Goal: Transaction & Acquisition: Book appointment/travel/reservation

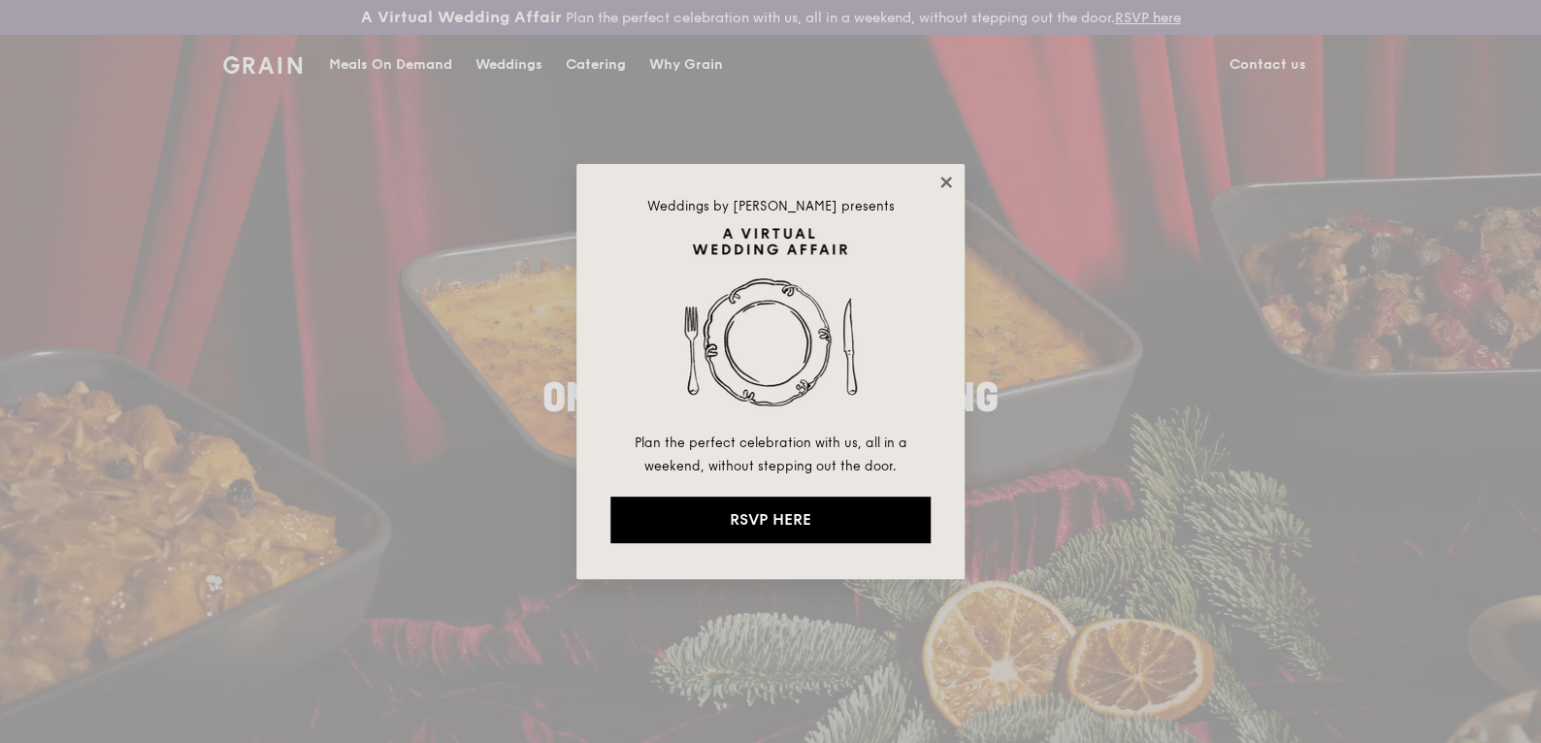
click at [947, 184] on icon at bounding box center [945, 182] width 17 height 17
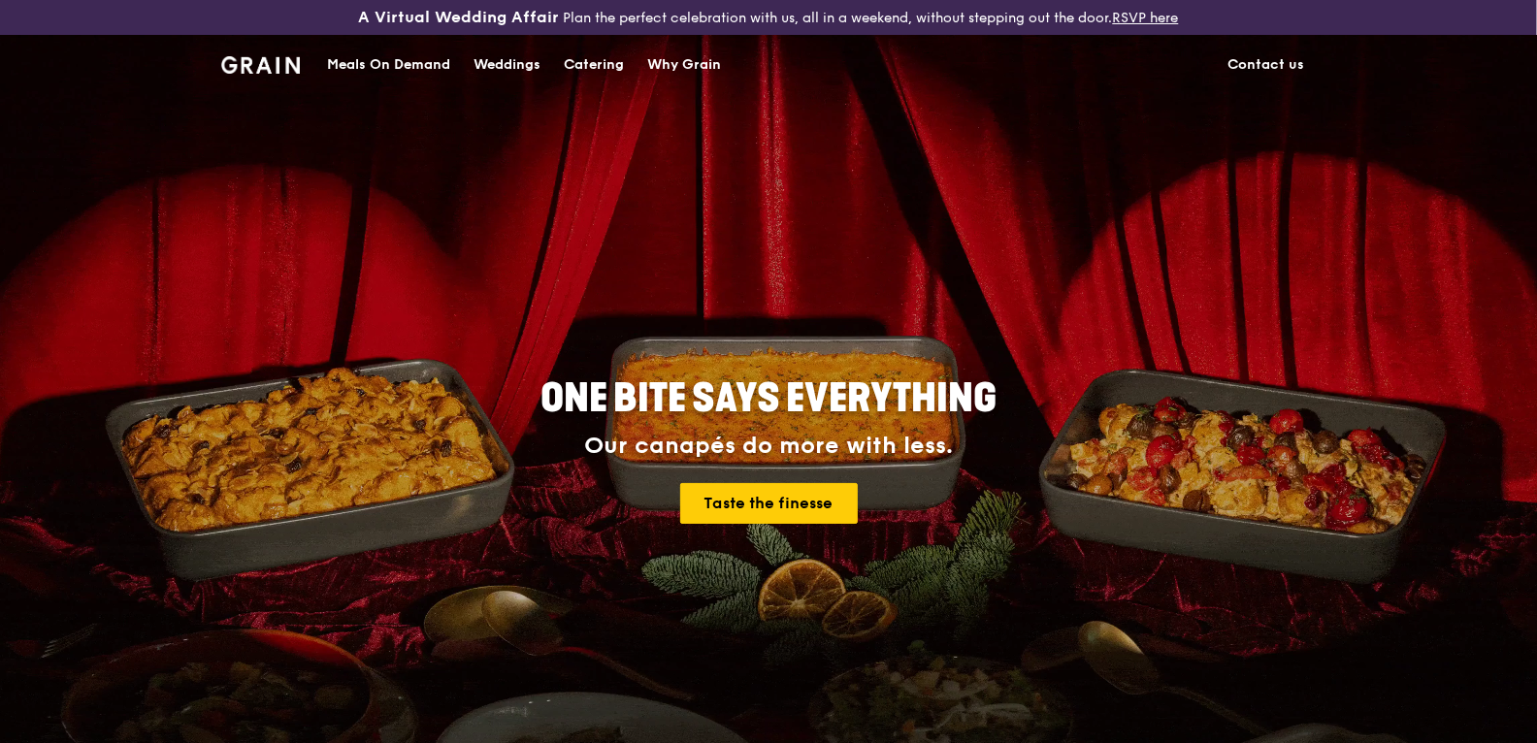
click at [564, 94] on div "Catering" at bounding box center [594, 65] width 60 height 58
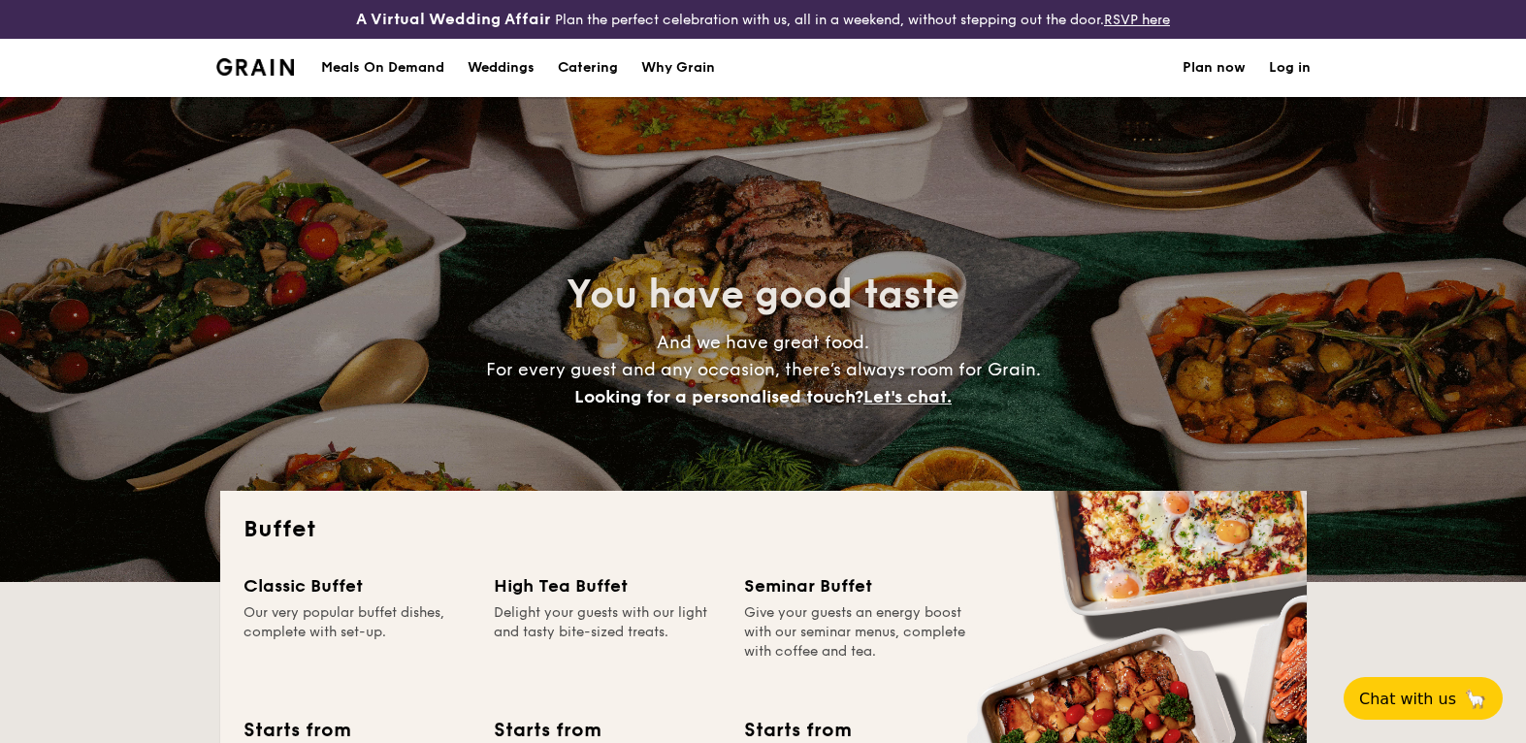
select select
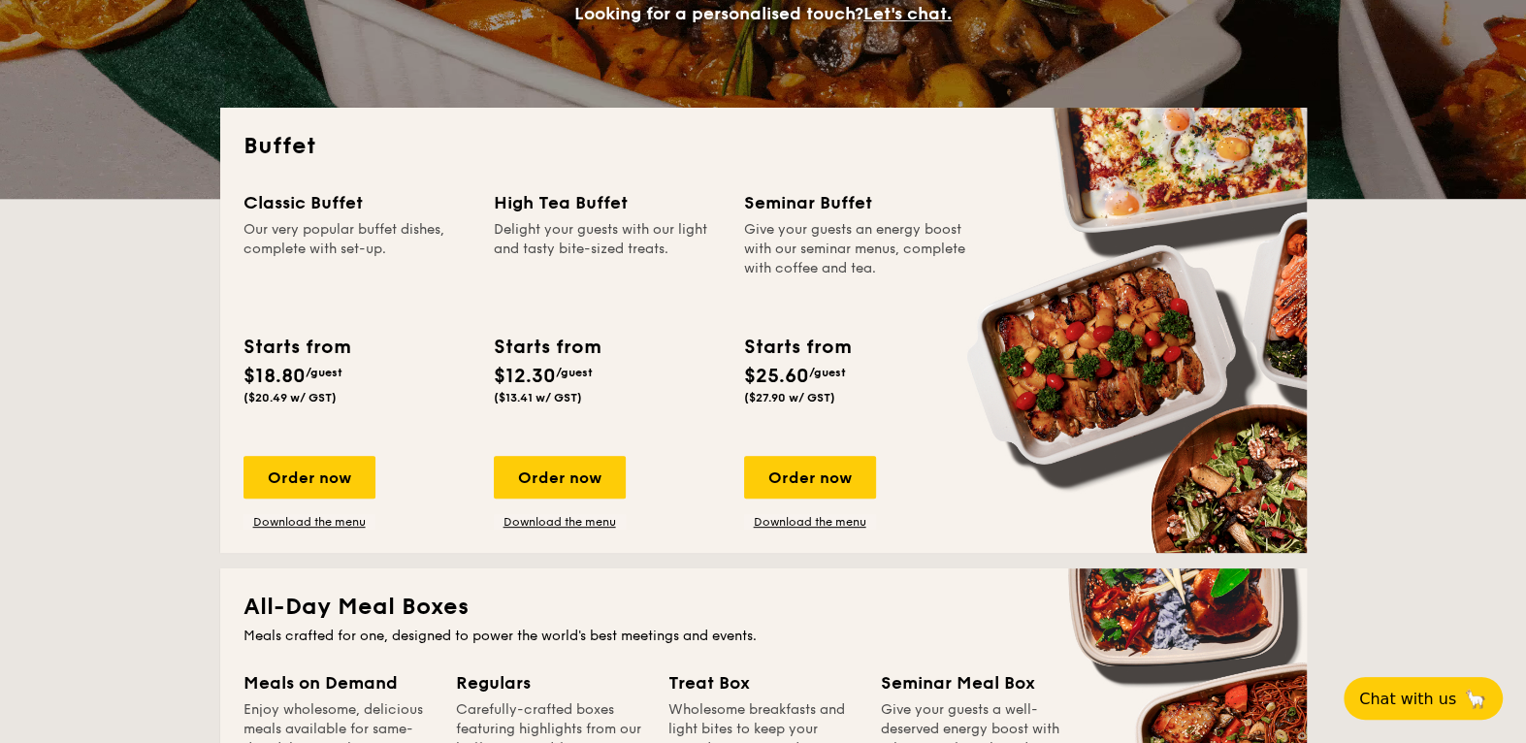
scroll to position [390, 0]
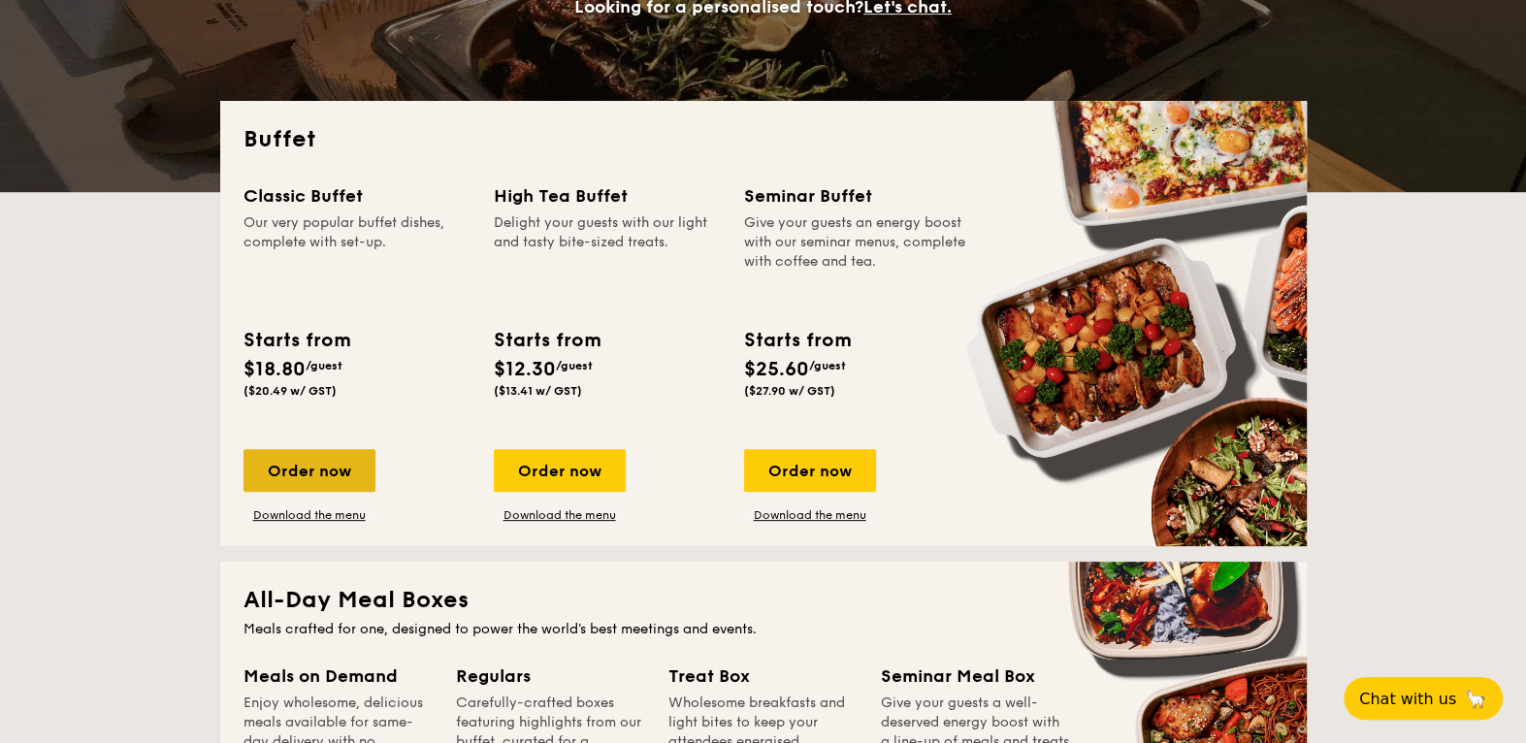
click at [244, 492] on div "Order now" at bounding box center [310, 470] width 132 height 43
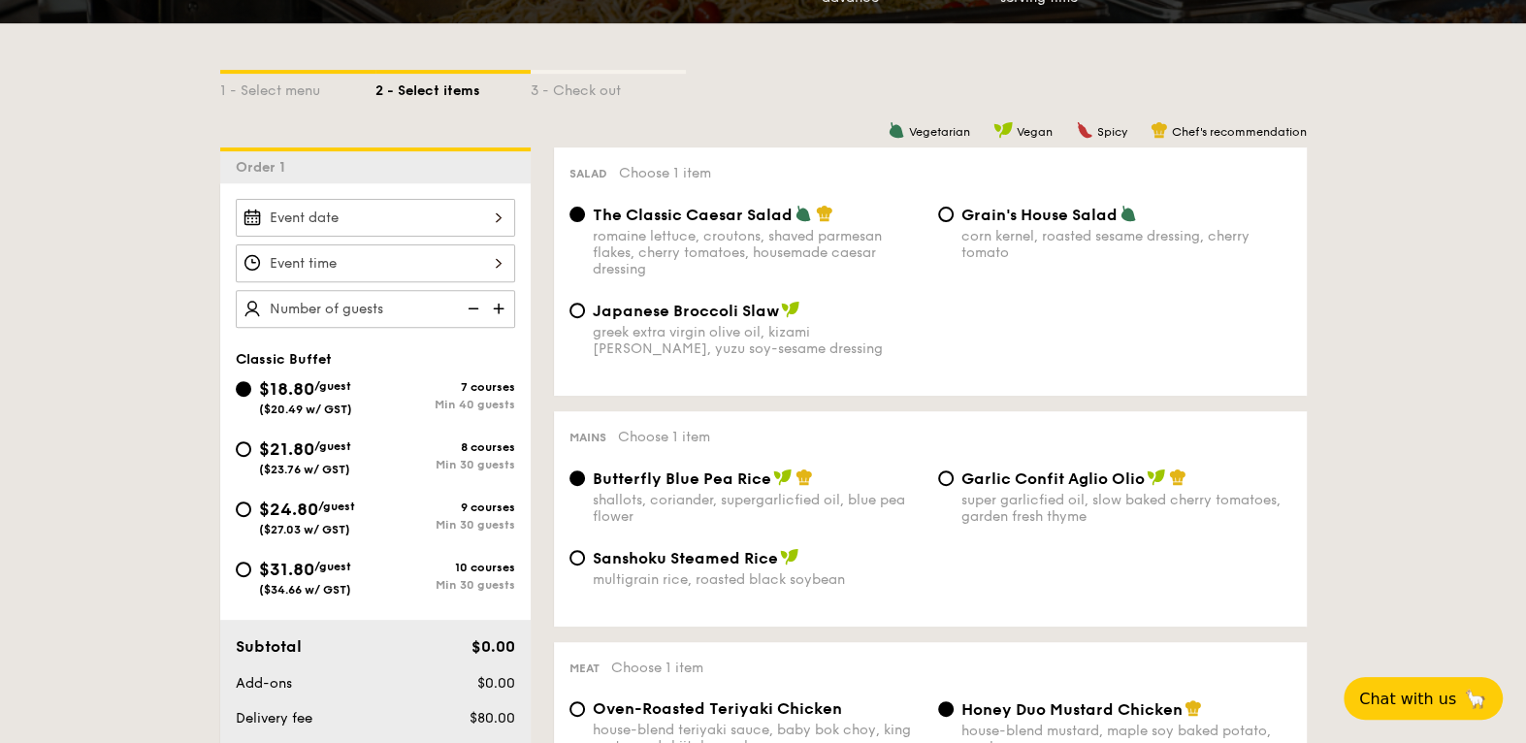
scroll to position [637, 0]
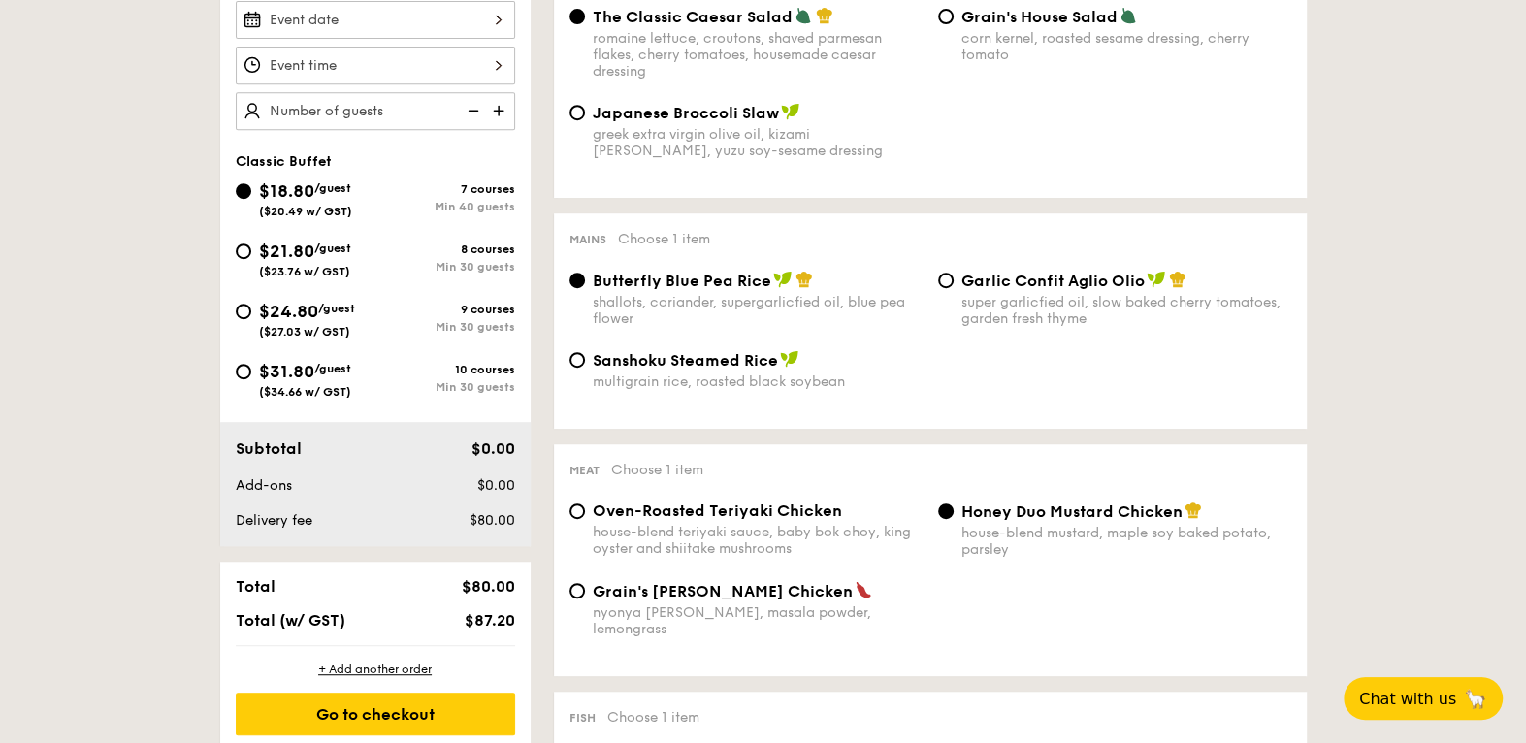
click at [236, 39] on div at bounding box center [375, 20] width 279 height 38
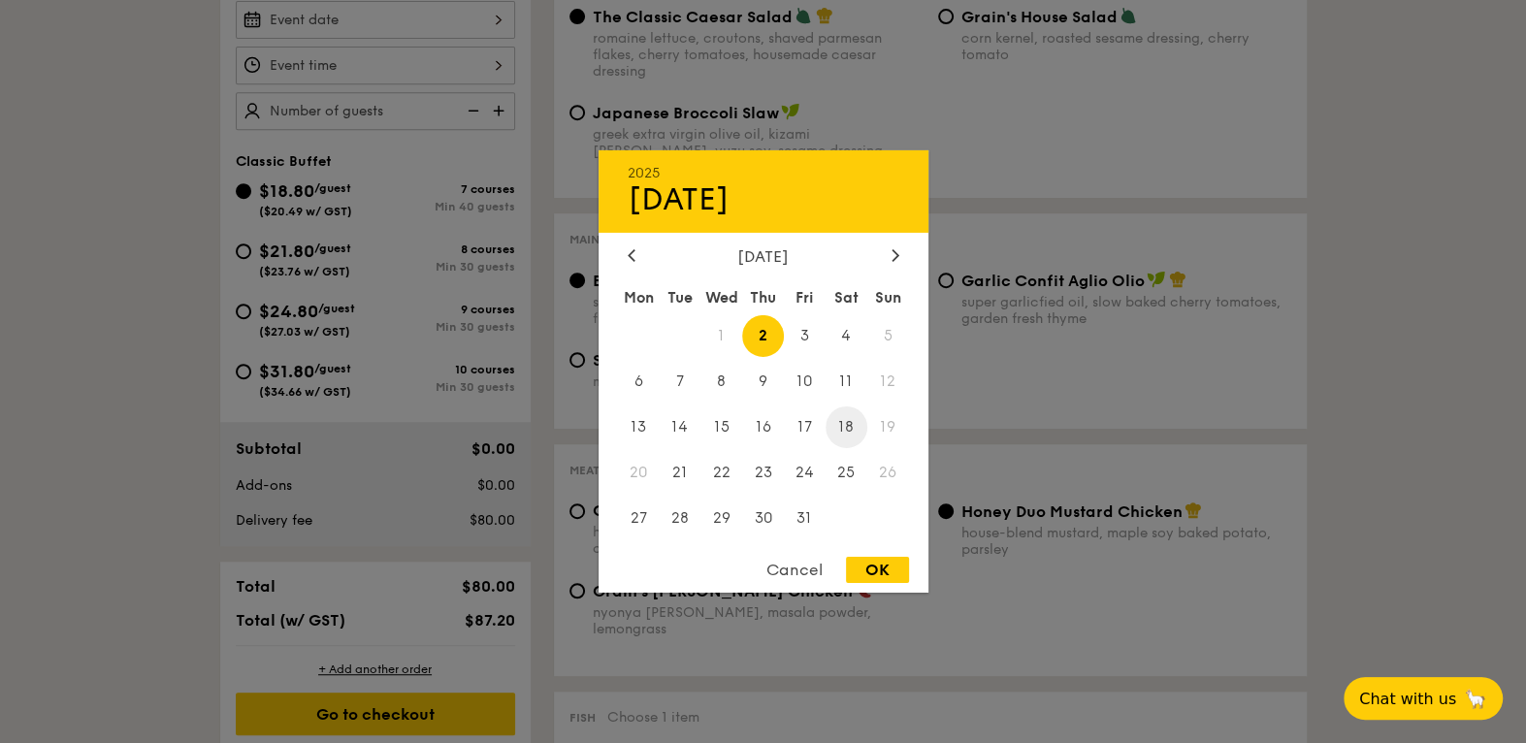
click at [844, 432] on span "18" at bounding box center [847, 428] width 42 height 42
click at [879, 582] on div "OK" at bounding box center [877, 570] width 63 height 26
type input "[DATE]"
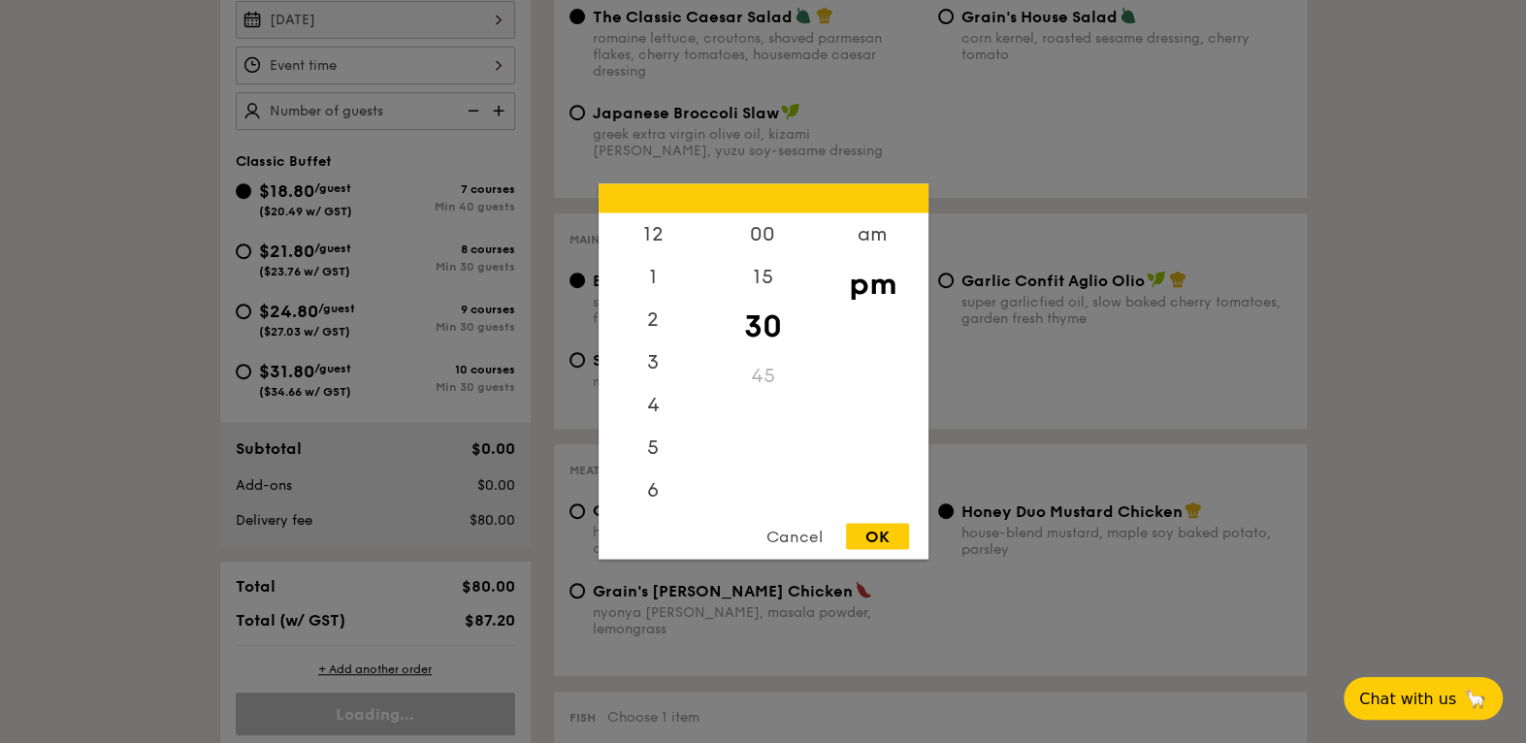
click at [236, 84] on div "12 1 2 3 4 5 6 7 8 9 10 11 00 15 30 45 am pm Cancel OK" at bounding box center [375, 66] width 279 height 38
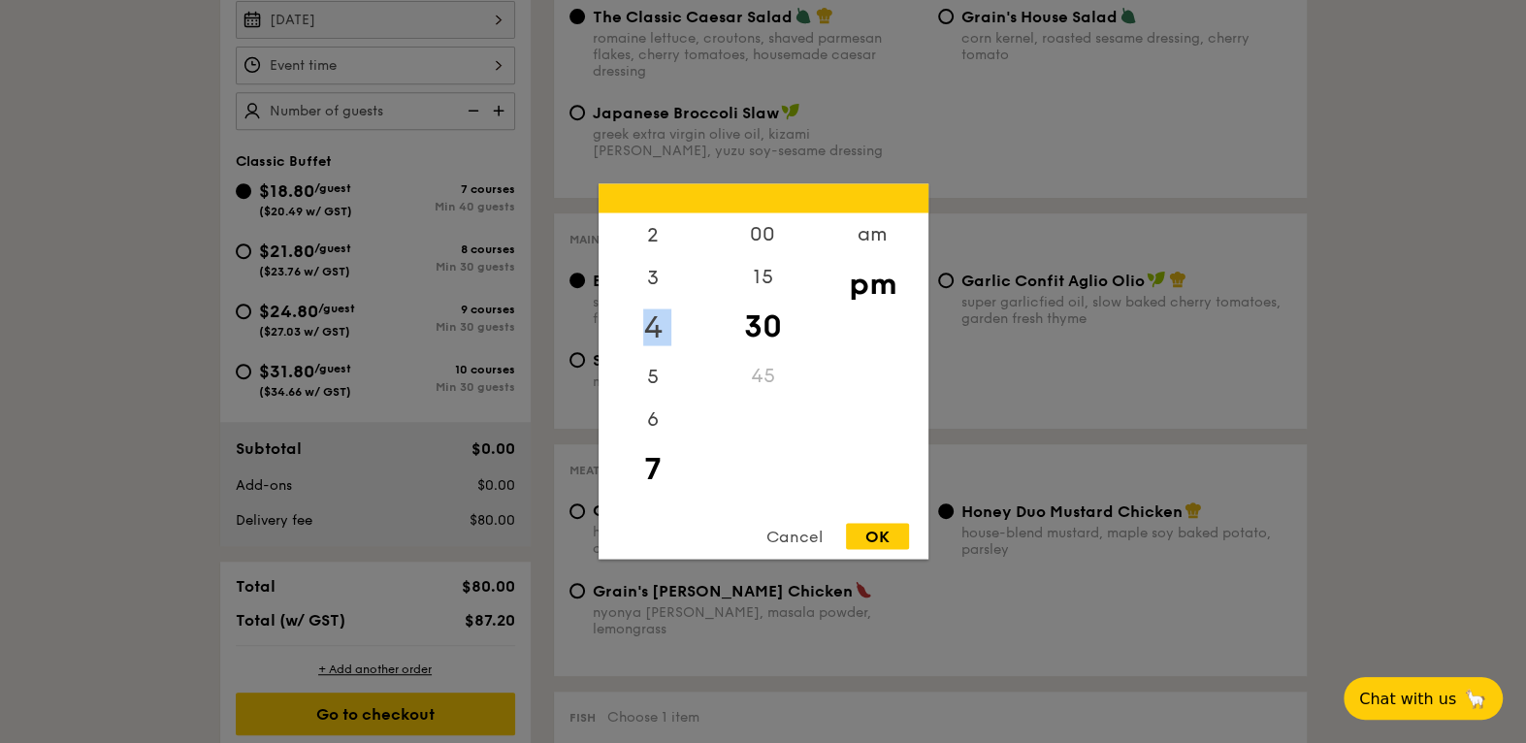
drag, startPoint x: 639, startPoint y: 353, endPoint x: 644, endPoint y: 314, distance: 39.1
click at [644, 314] on div "12 1 2 3 4 5 6 7 8 9 10 11" at bounding box center [654, 361] width 110 height 296
click at [106, 384] on div at bounding box center [763, 371] width 1526 height 743
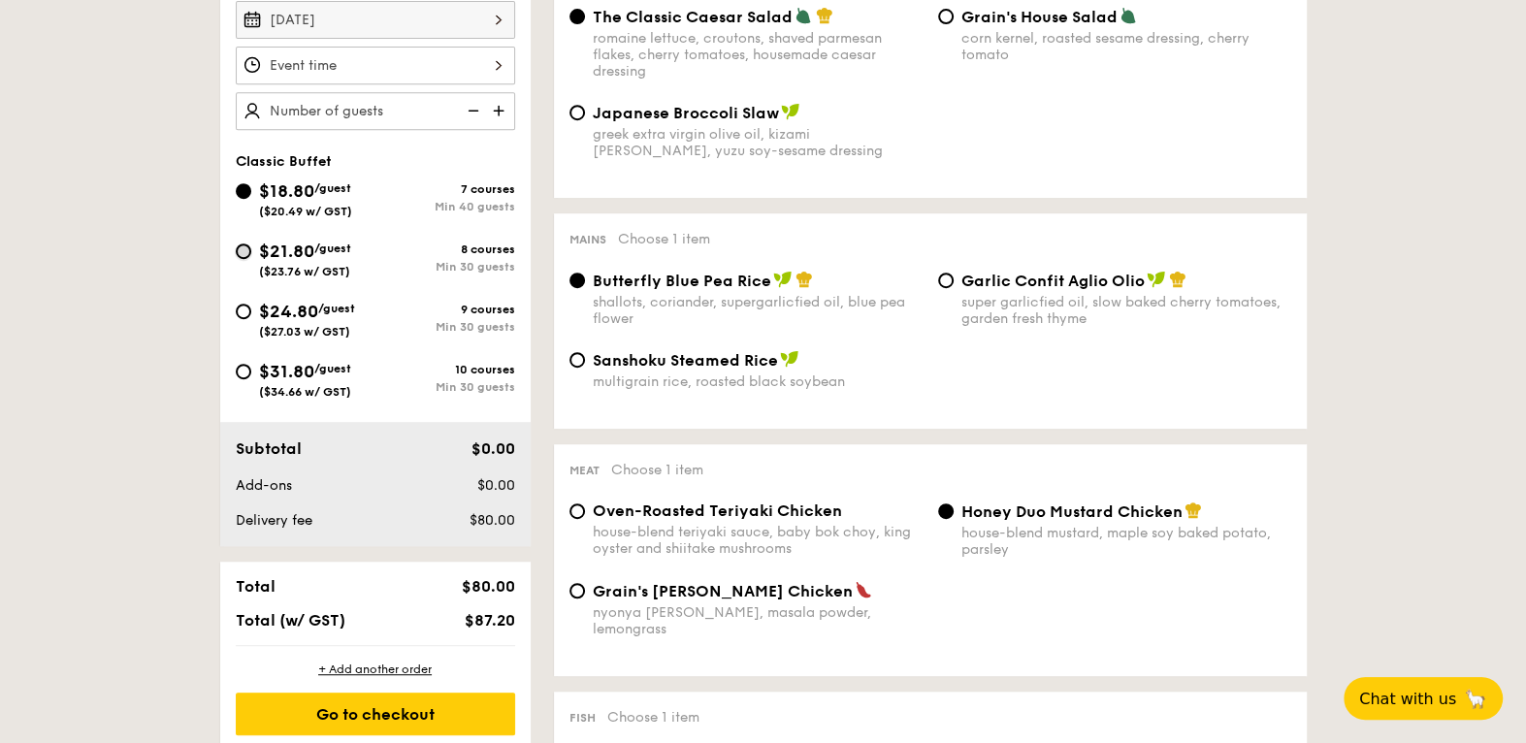
click at [236, 259] on input "$21.80 /guest ($23.76 w/ GST) 8 courses Min 30 guests" at bounding box center [244, 252] width 16 height 16
radio input "true"
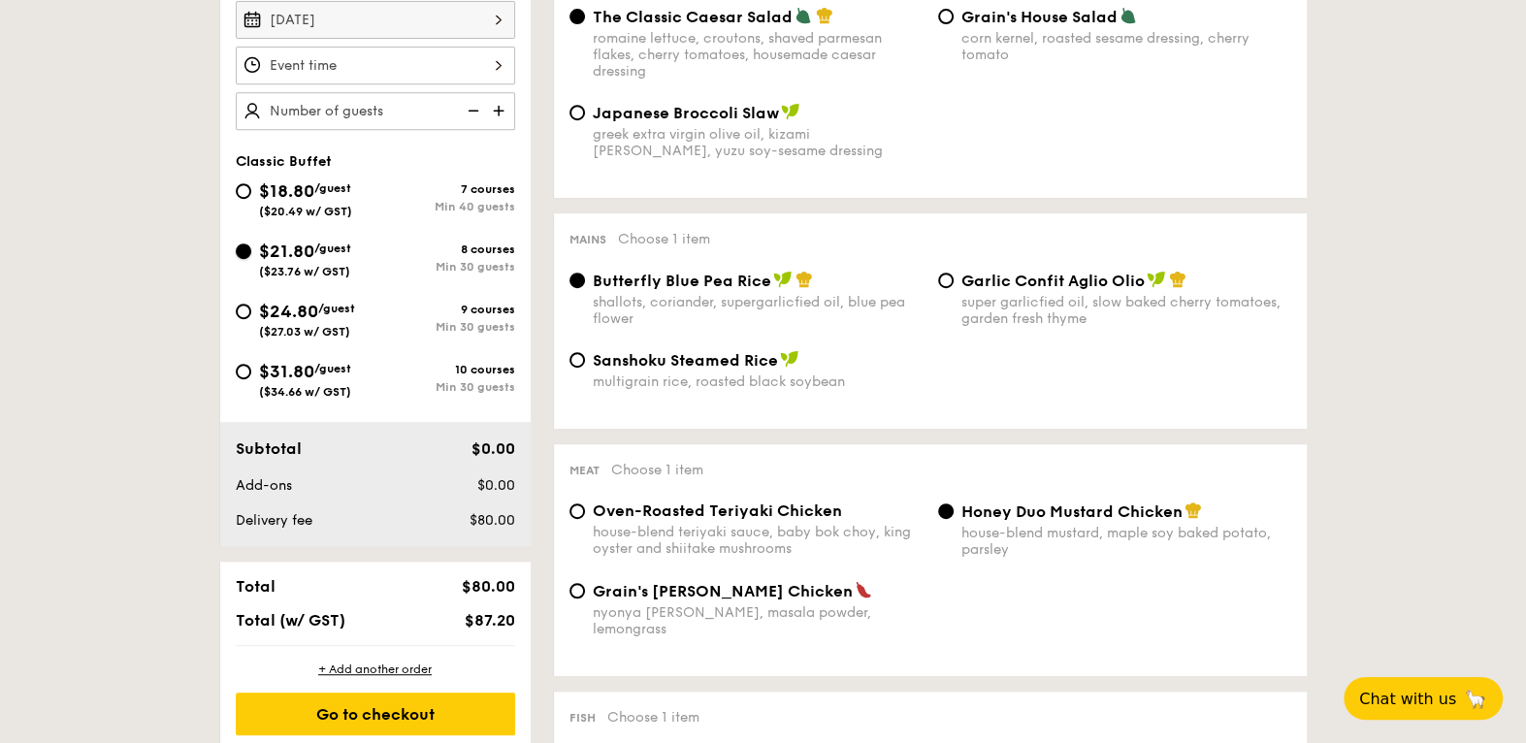
radio input "true"
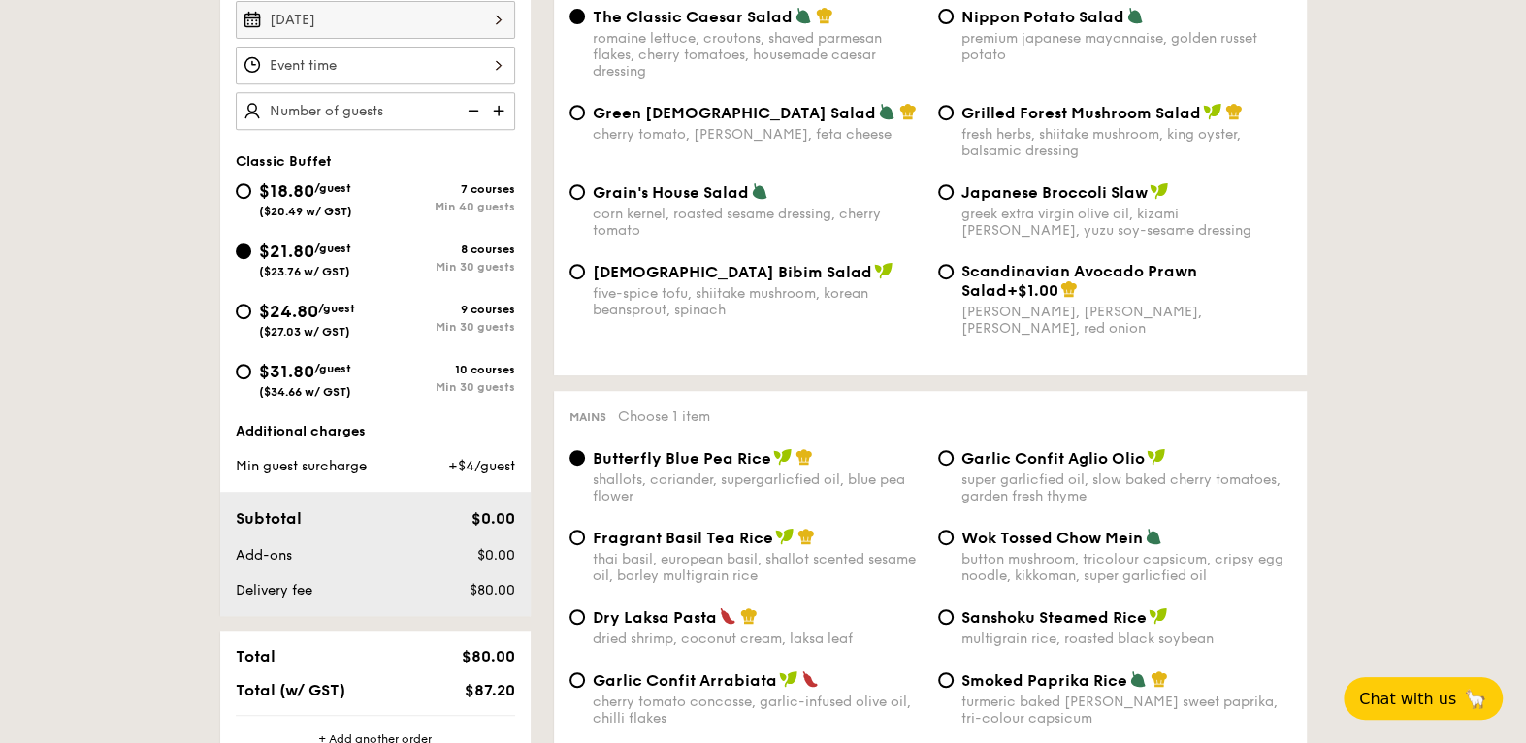
click at [344, 84] on div at bounding box center [375, 66] width 279 height 38
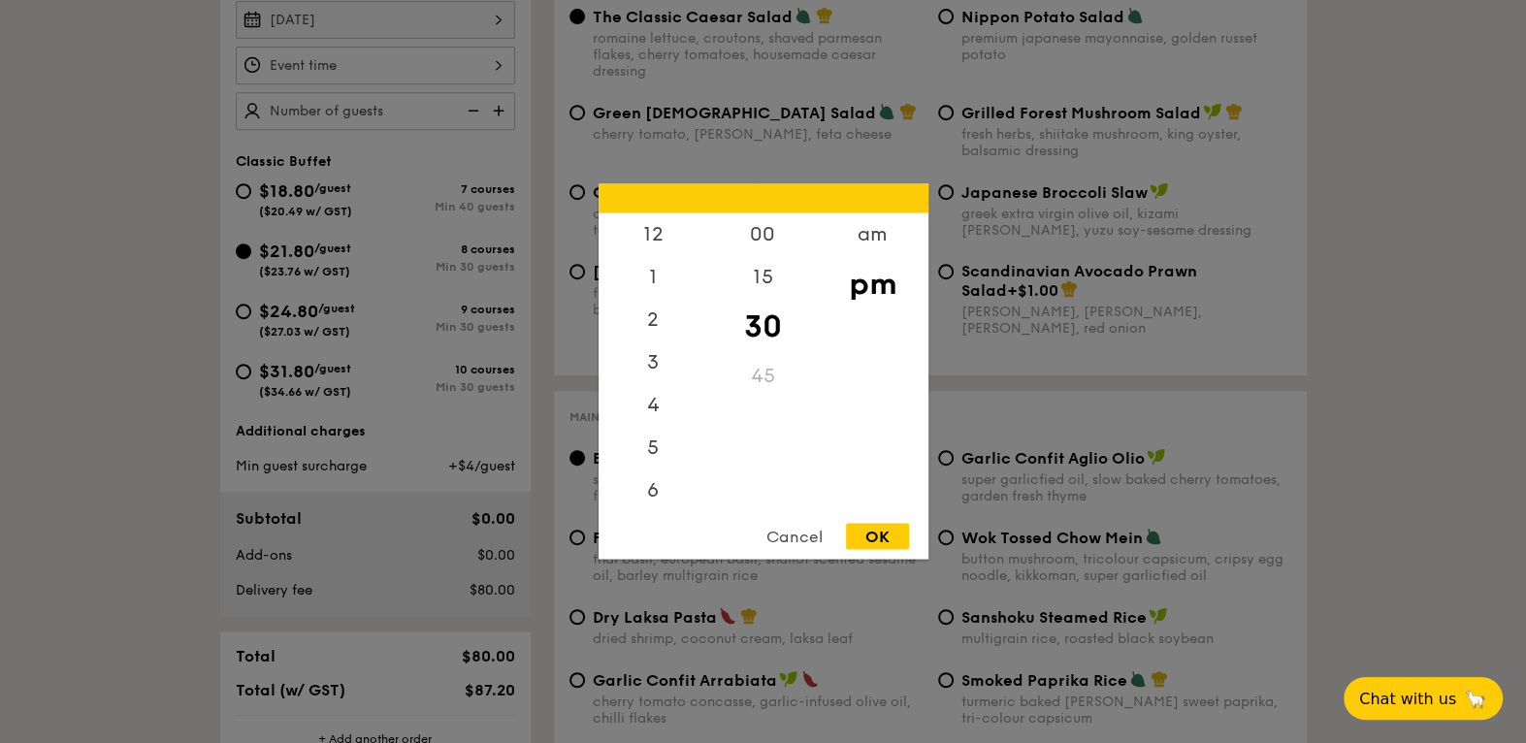
scroll to position [84, 0]
click at [659, 409] on div "6" at bounding box center [654, 413] width 110 height 56
click at [868, 536] on div "OK" at bounding box center [877, 537] width 63 height 26
type input "6:30PM"
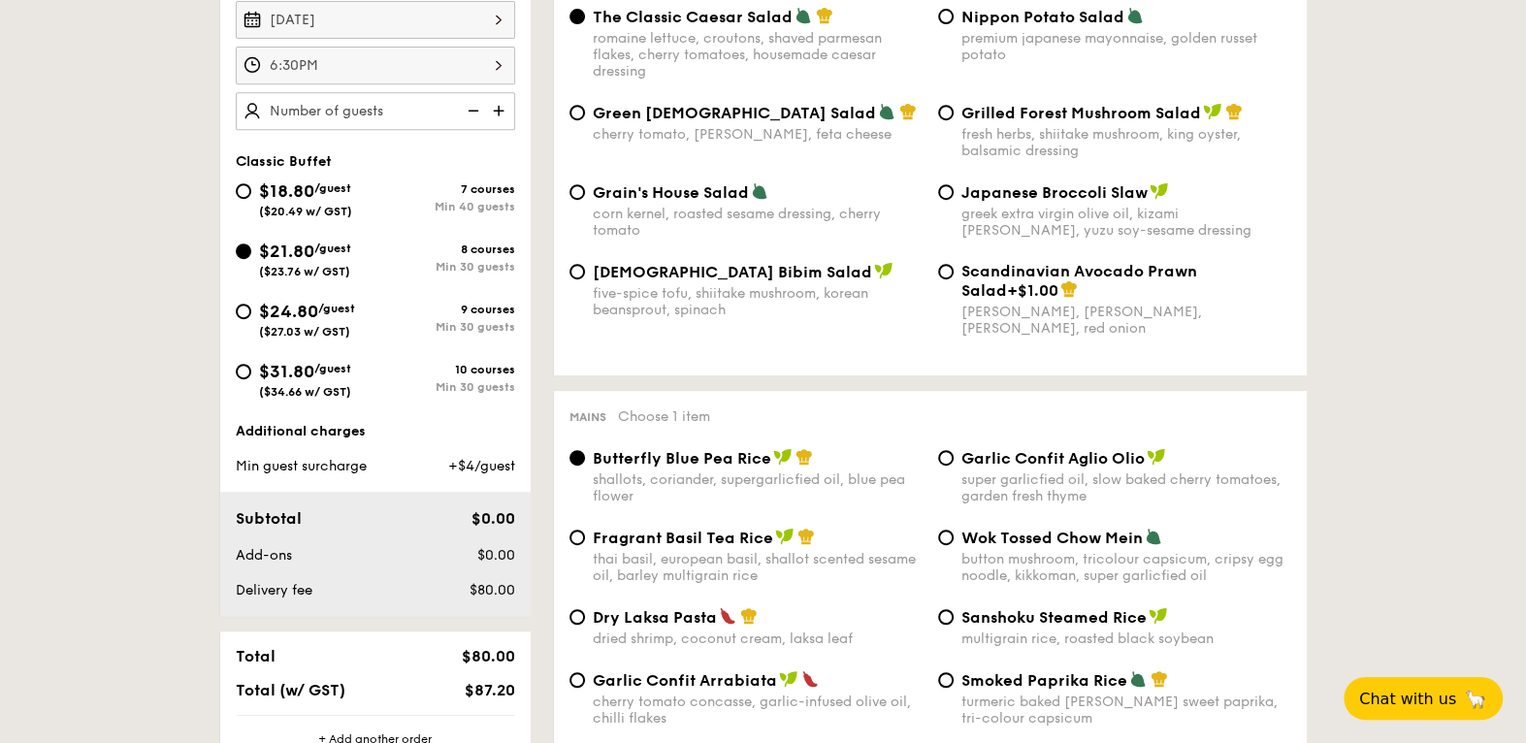
click at [486, 129] on img at bounding box center [500, 110] width 29 height 37
type input "30 guests"
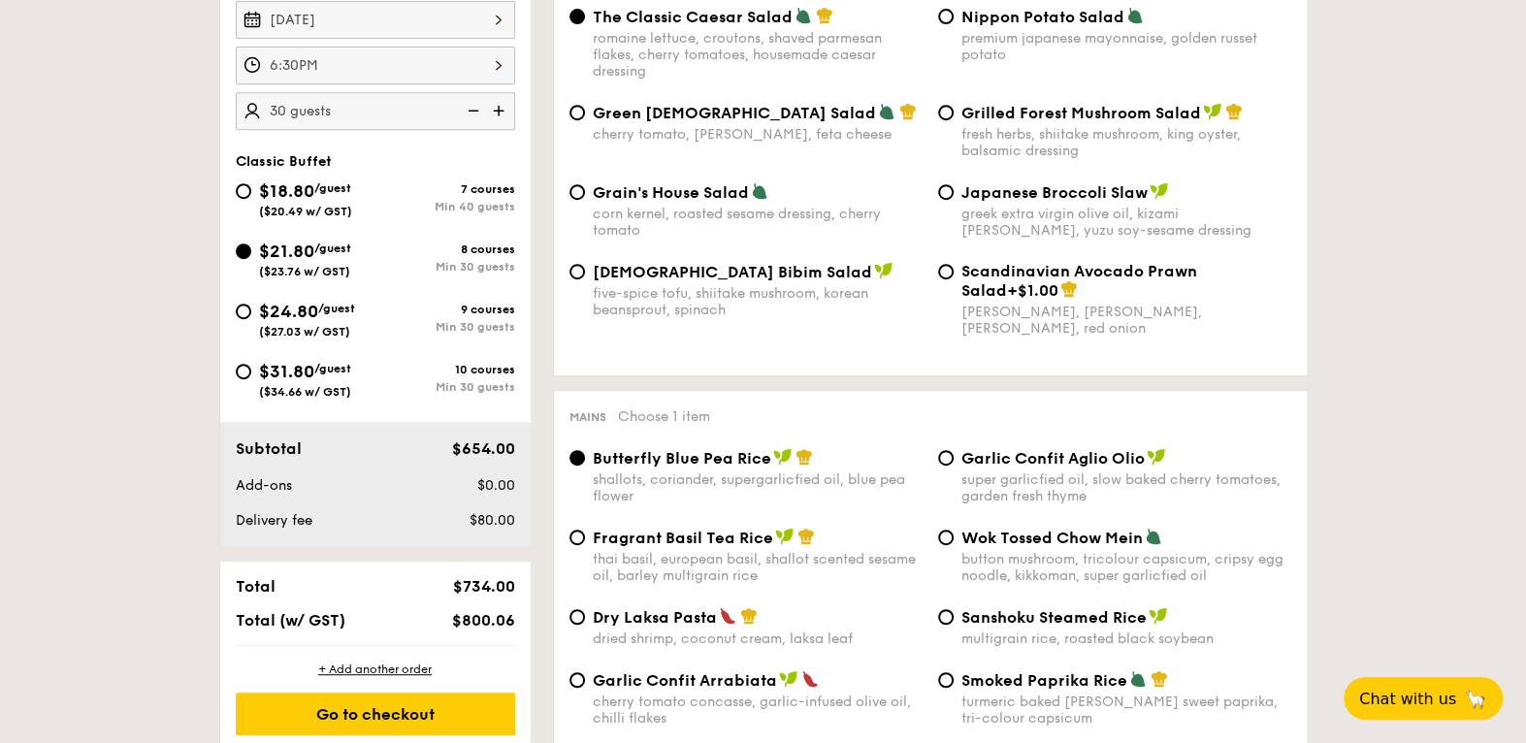
scroll to position [651, 0]
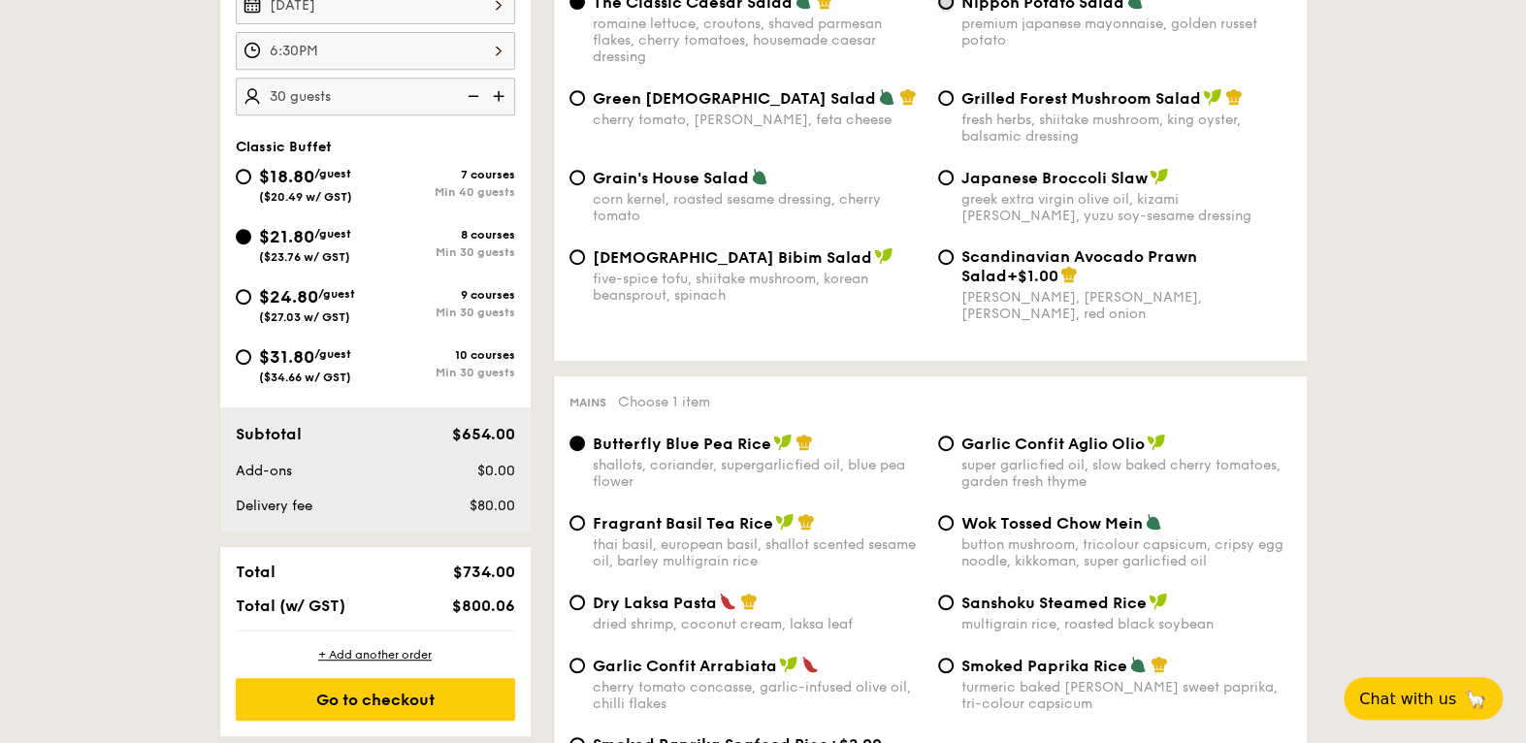
click at [947, 10] on input "Nippon Potato Salad premium japanese mayonnaise, golden russet potato" at bounding box center [946, 2] width 16 height 16
radio input "true"
drag, startPoint x: 1524, startPoint y: 132, endPoint x: 1537, endPoint y: 183, distance: 53.0
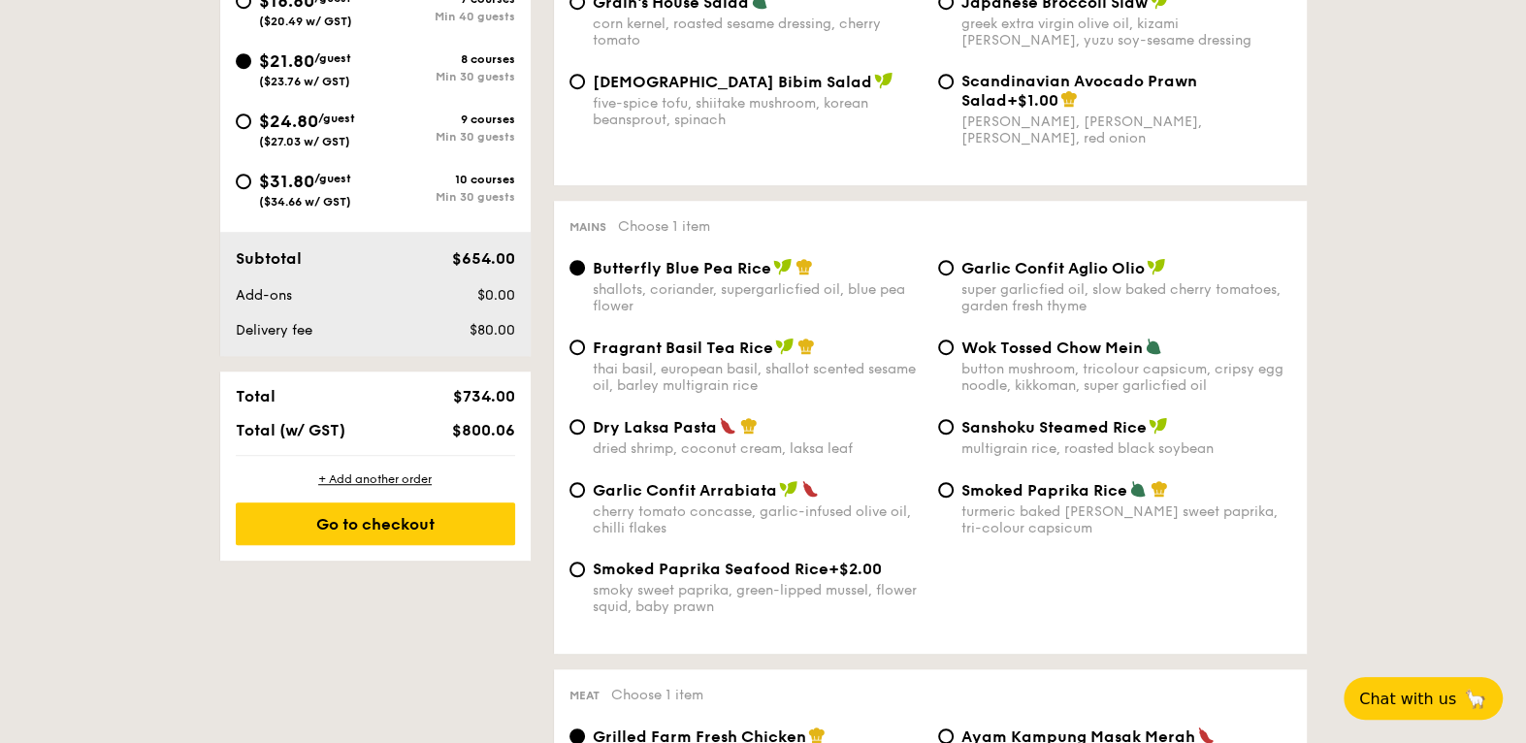
scroll to position [1006, 0]
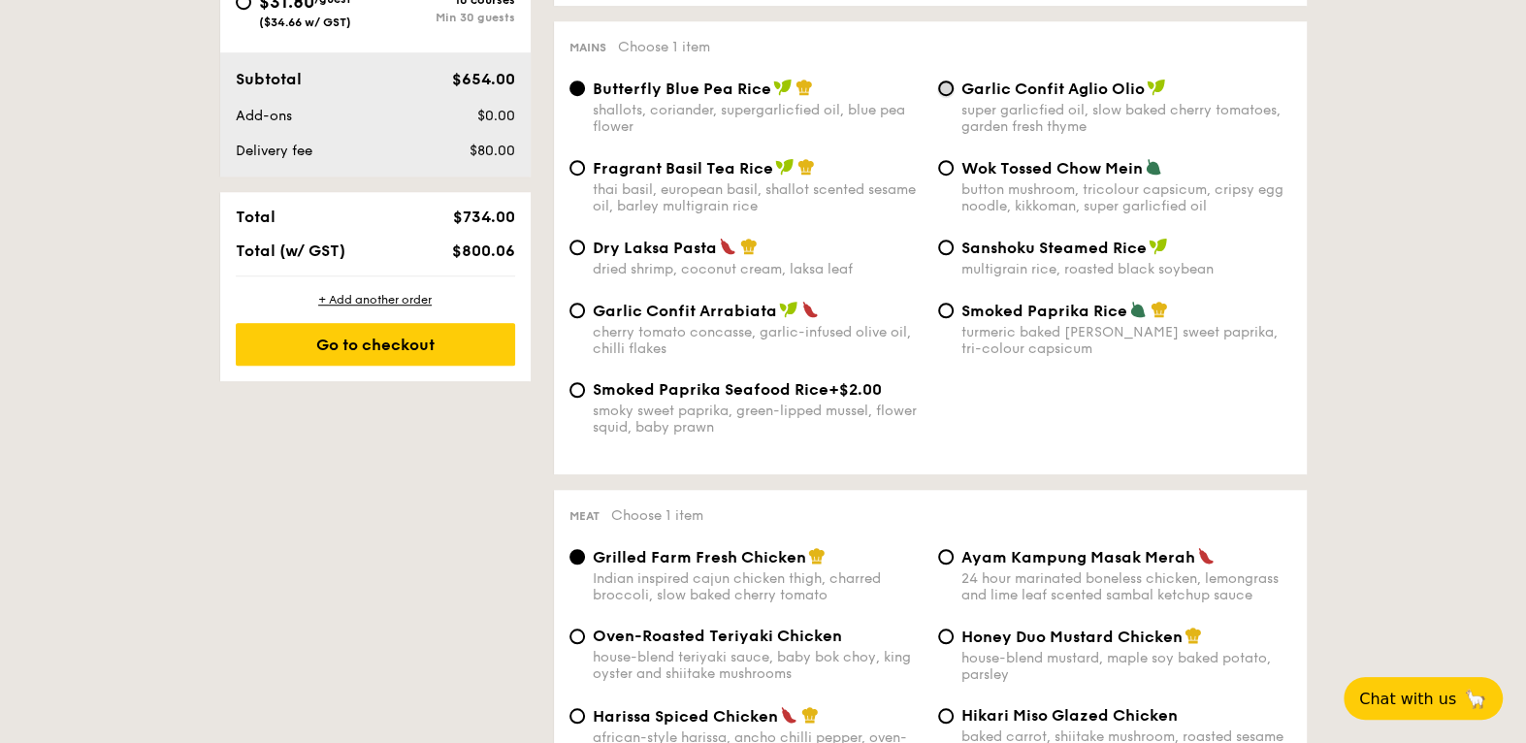
click at [949, 96] on input "Garlic Confit Aglio Olio super garlicfied oil, slow baked cherry tomatoes, gard…" at bounding box center [946, 89] width 16 height 16
radio input "true"
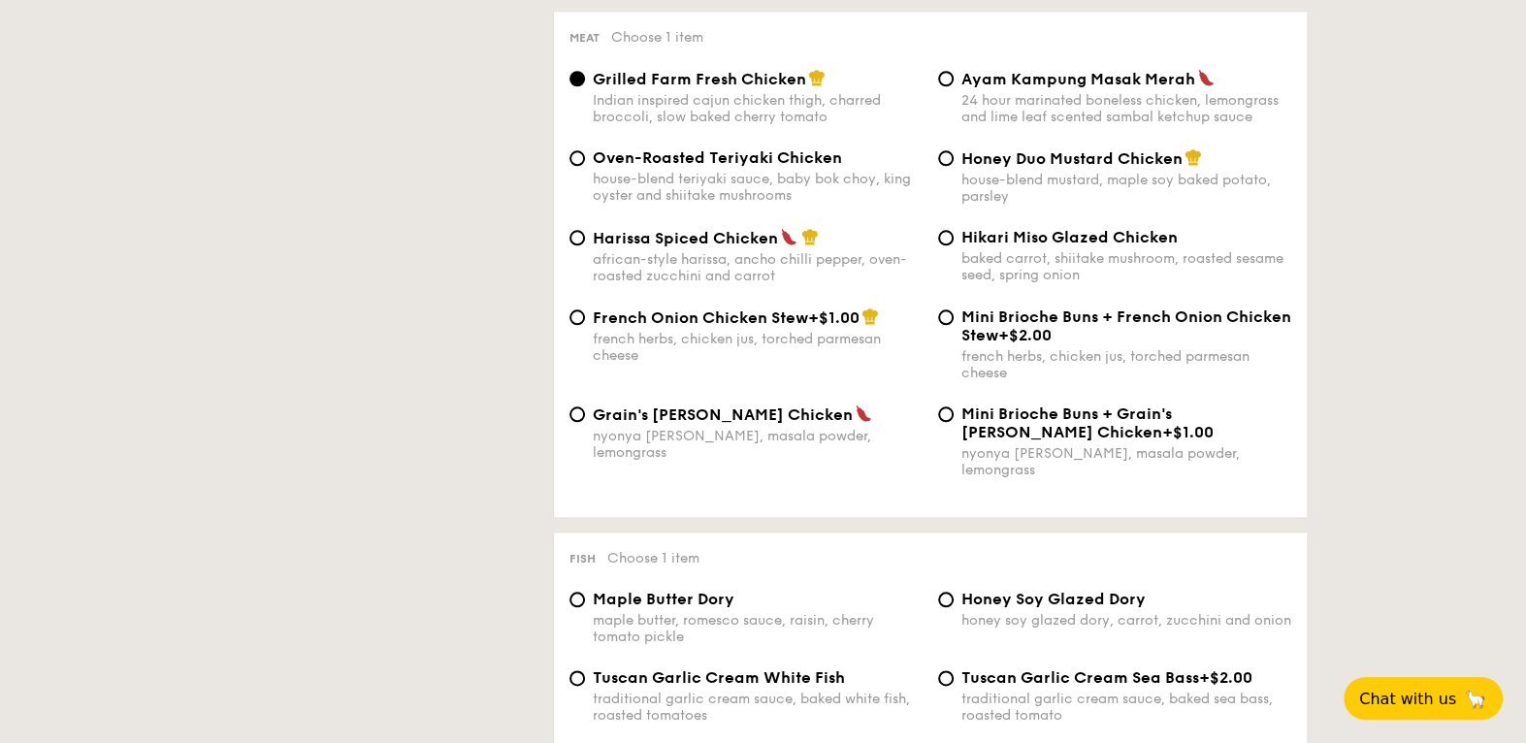
scroll to position [1492, 0]
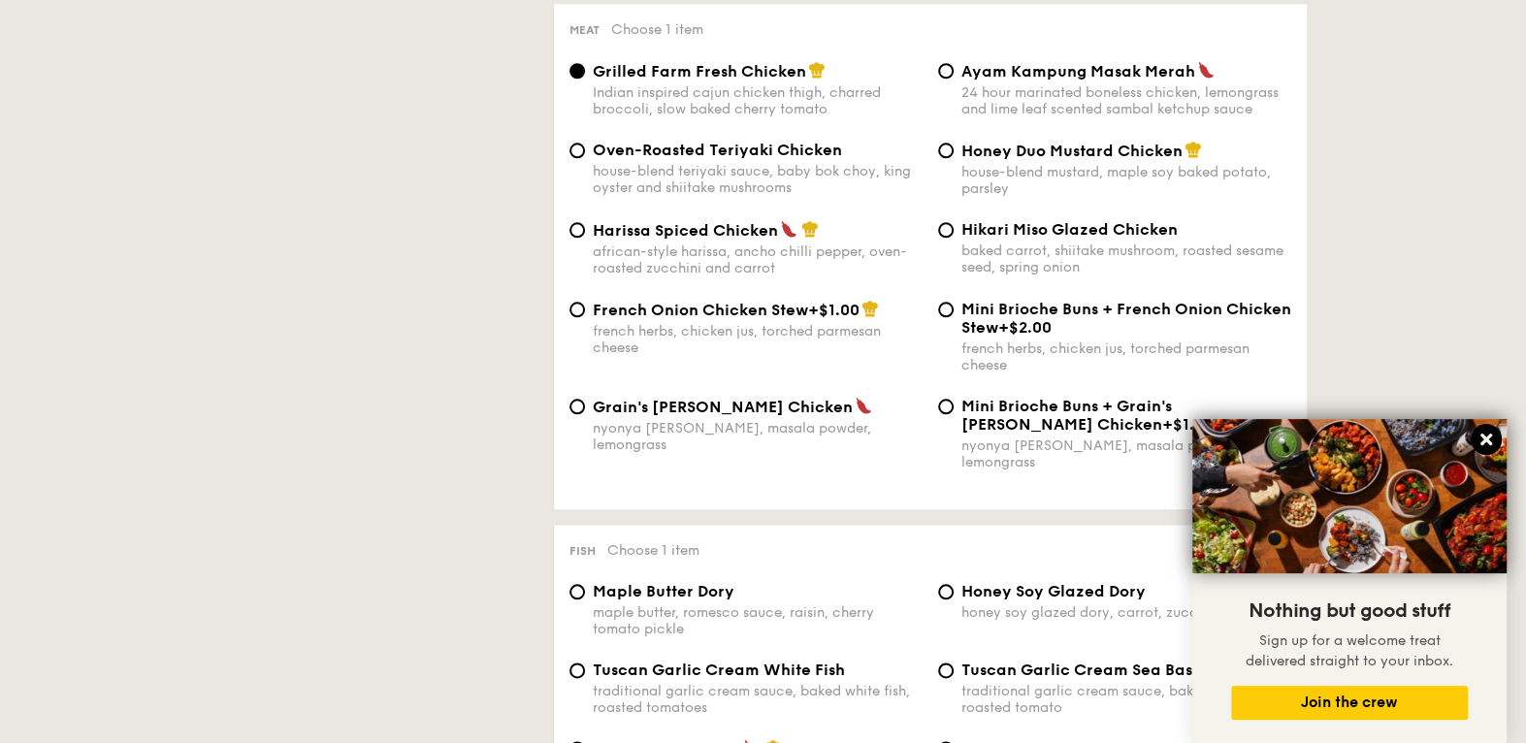
click at [1488, 442] on icon at bounding box center [1487, 440] width 12 height 12
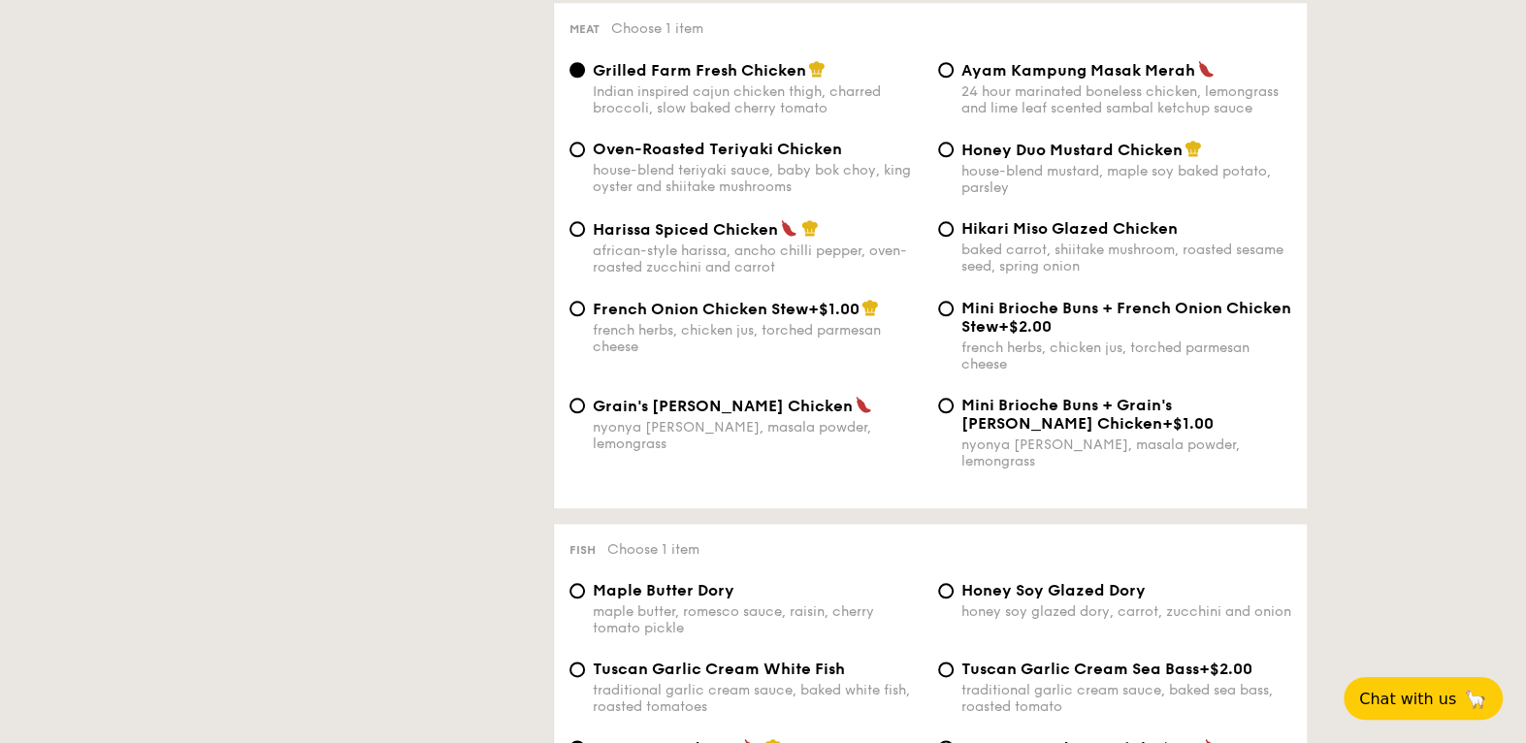
scroll to position [1501, 0]
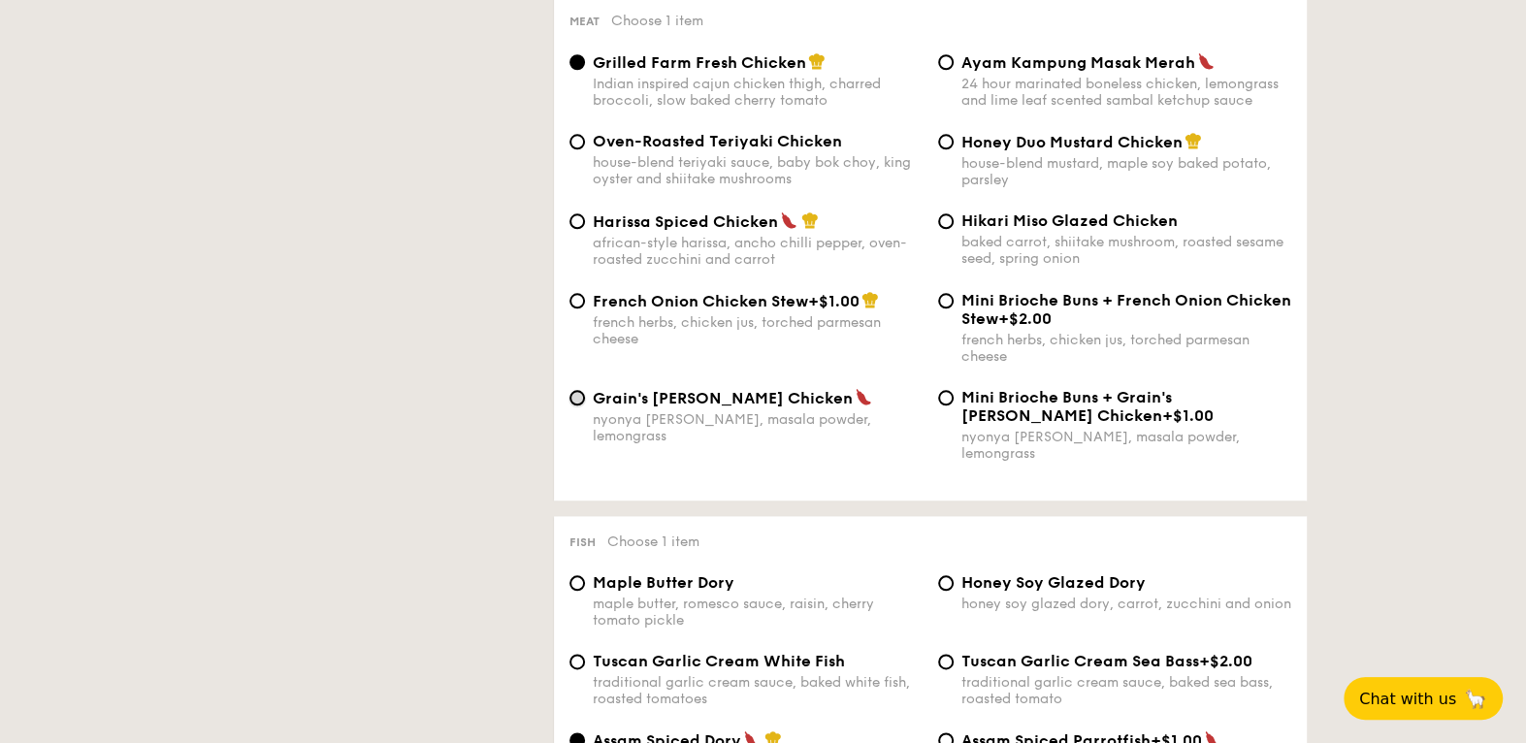
click at [570, 406] on input "Grain's [PERSON_NAME] Chicken nyonya [PERSON_NAME], masala powder, lemongrass" at bounding box center [578, 398] width 16 height 16
radio input "true"
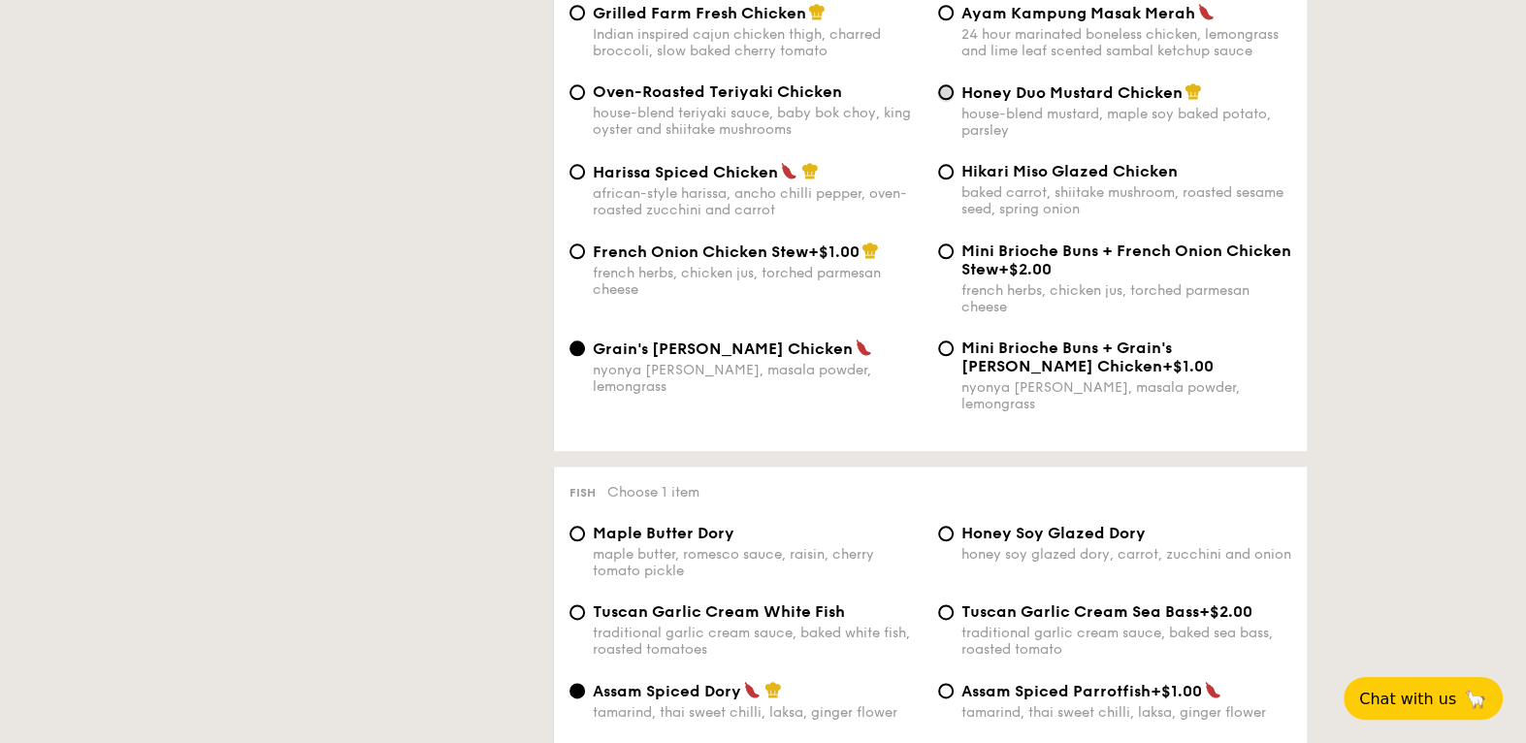
click at [948, 100] on input "Honey Duo Mustard Chicken house-blend mustard, maple soy baked potato, parsley" at bounding box center [946, 92] width 16 height 16
radio input "true"
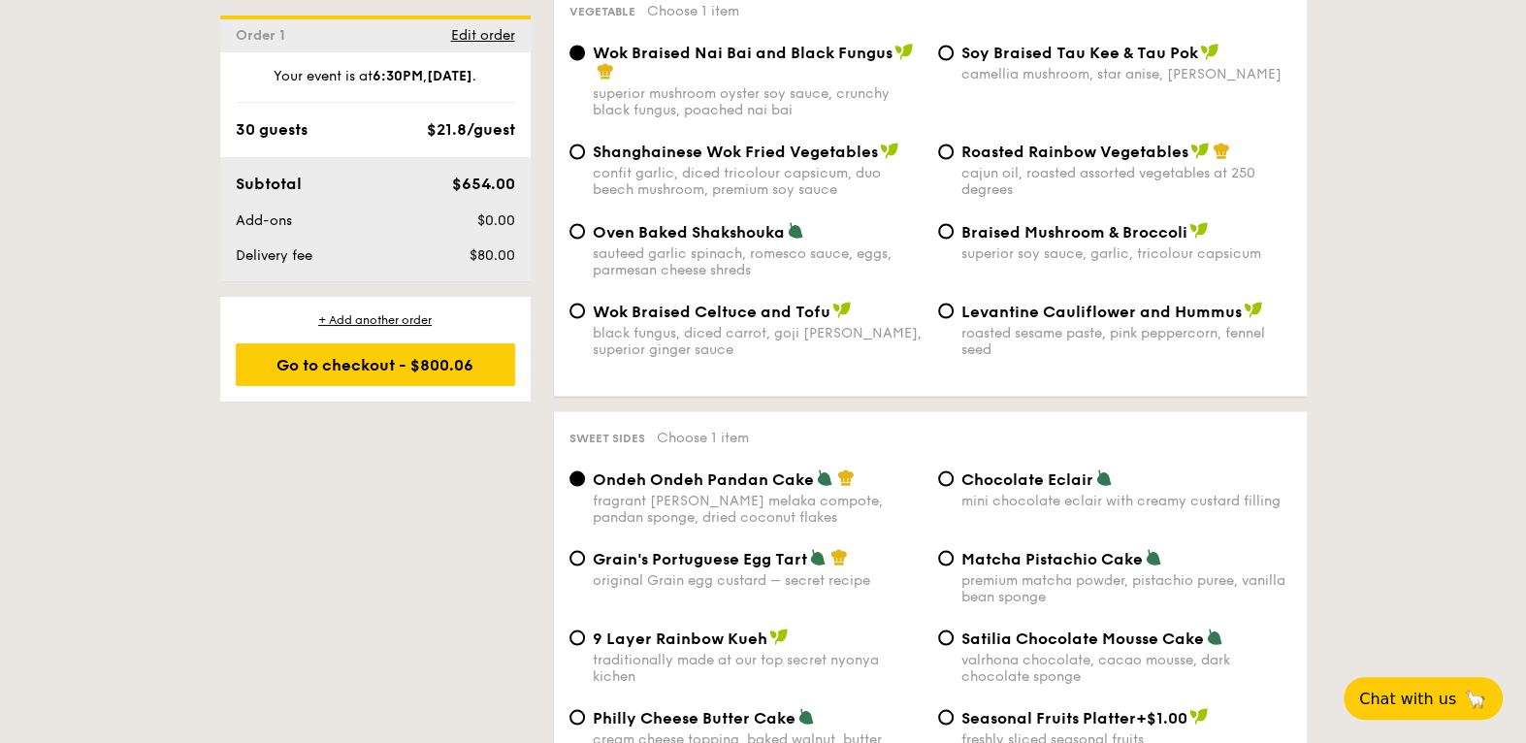
scroll to position [2647, 0]
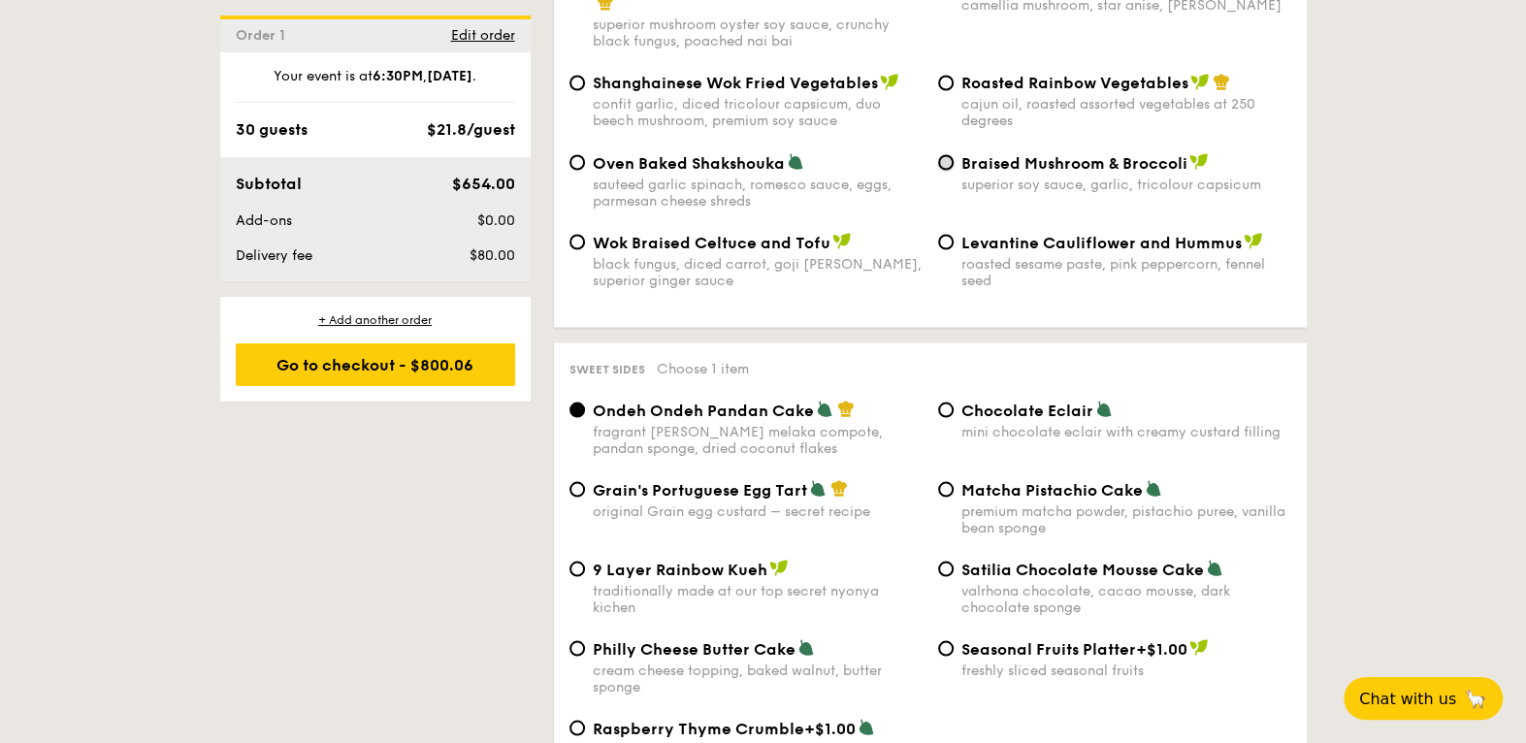
click at [945, 170] on input "Braised Mushroom & Broccoli superior soy sauce, garlic, tricolour capsicum" at bounding box center [946, 162] width 16 height 16
radio input "true"
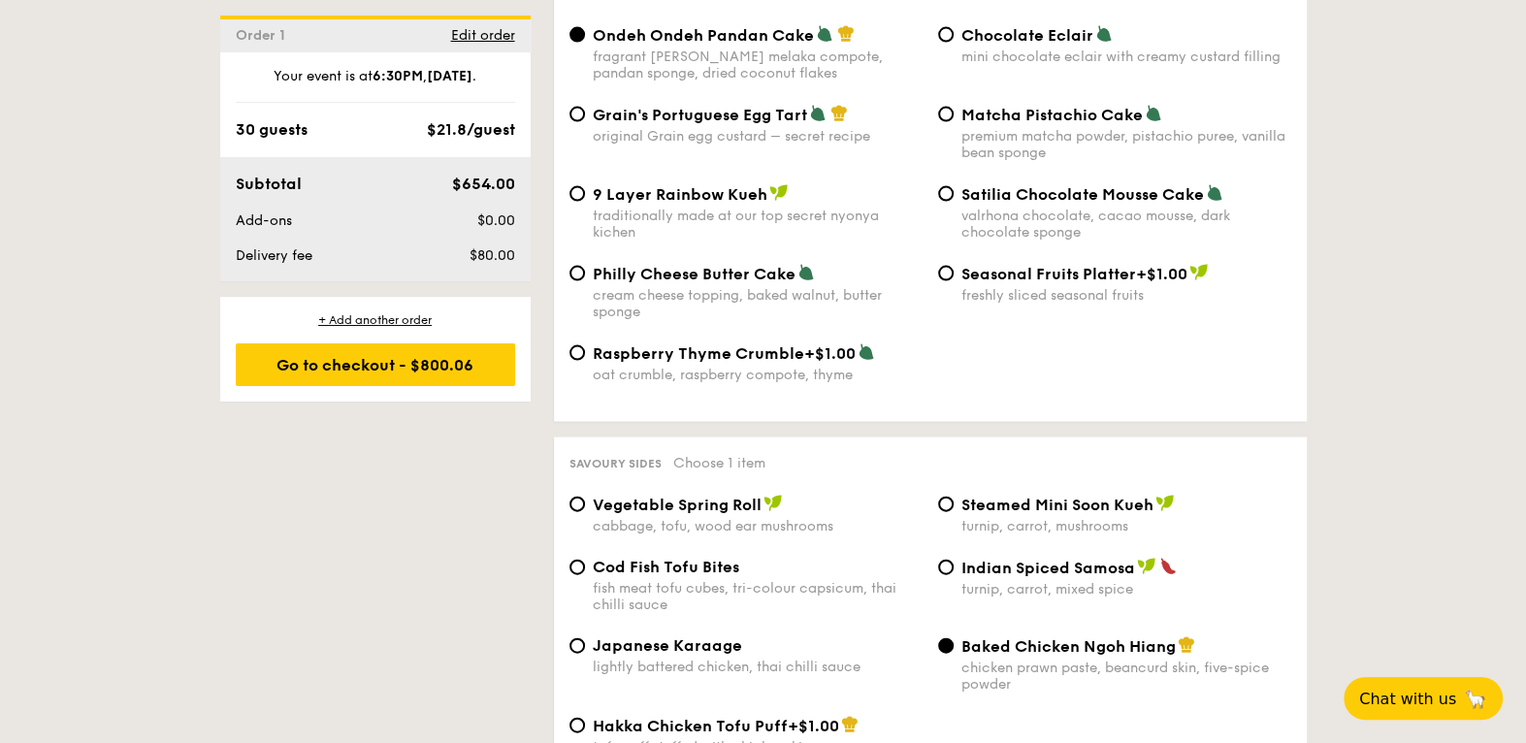
scroll to position [3077, 0]
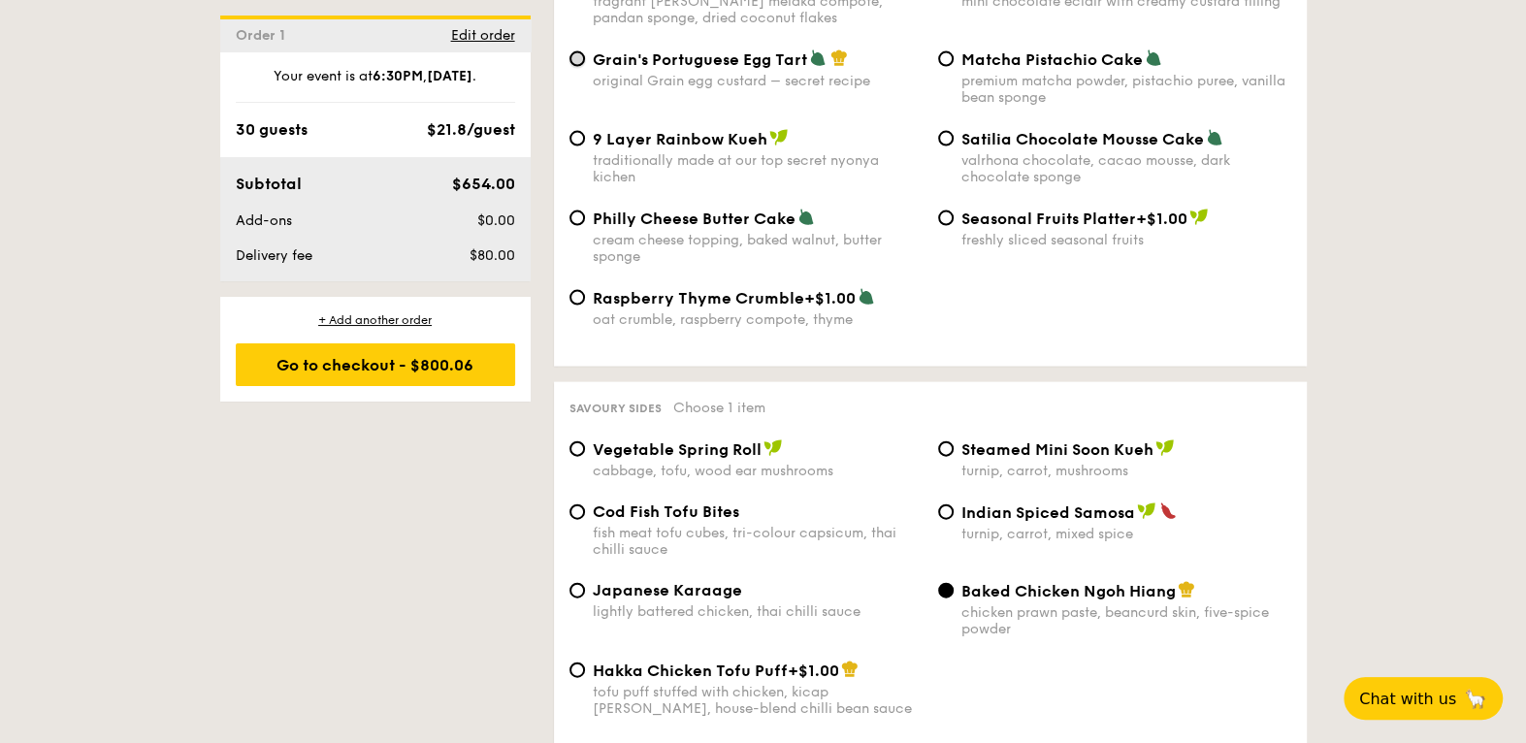
click at [570, 67] on input "Grain's Portuguese Egg Tart original Grain egg custard – secret recipe" at bounding box center [578, 59] width 16 height 16
radio input "true"
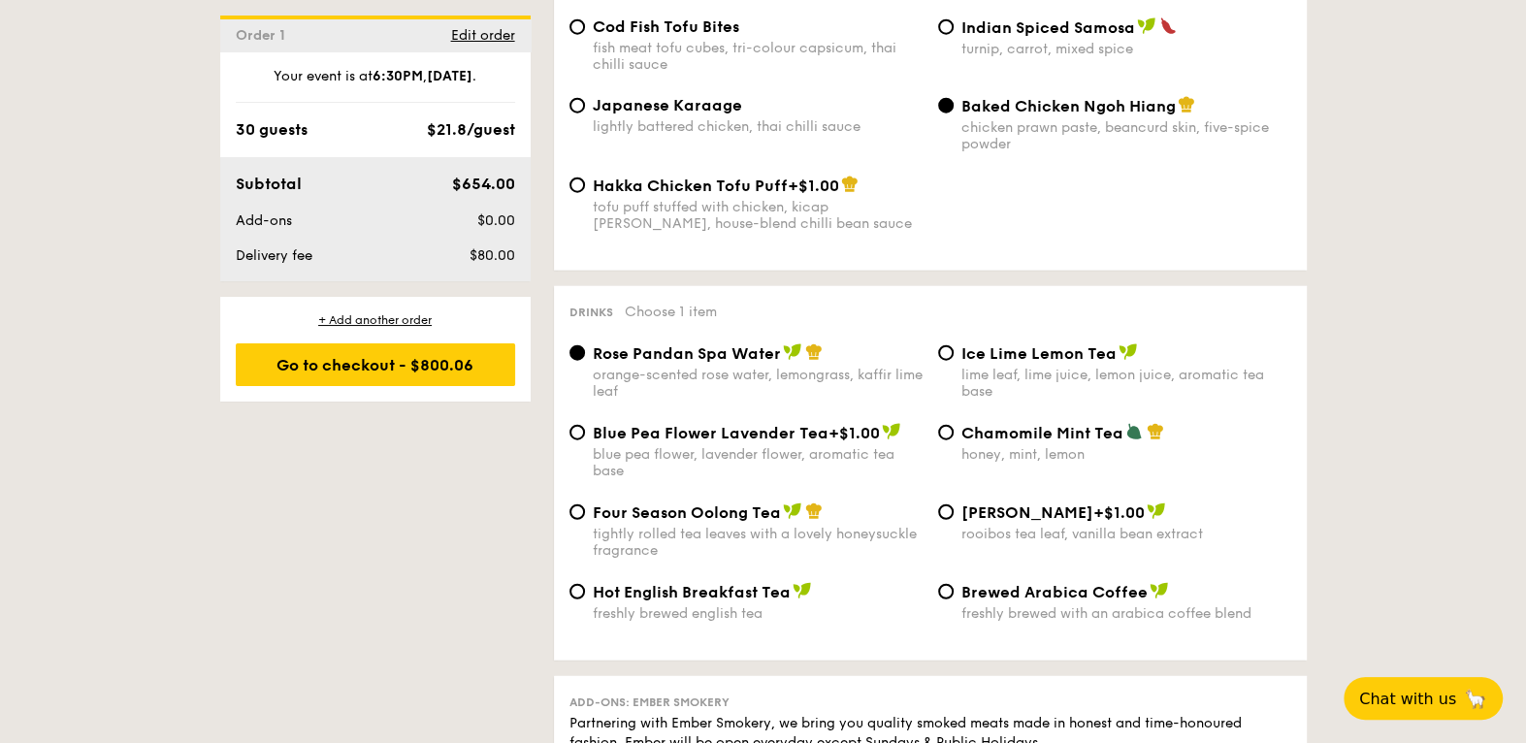
scroll to position [3570, 0]
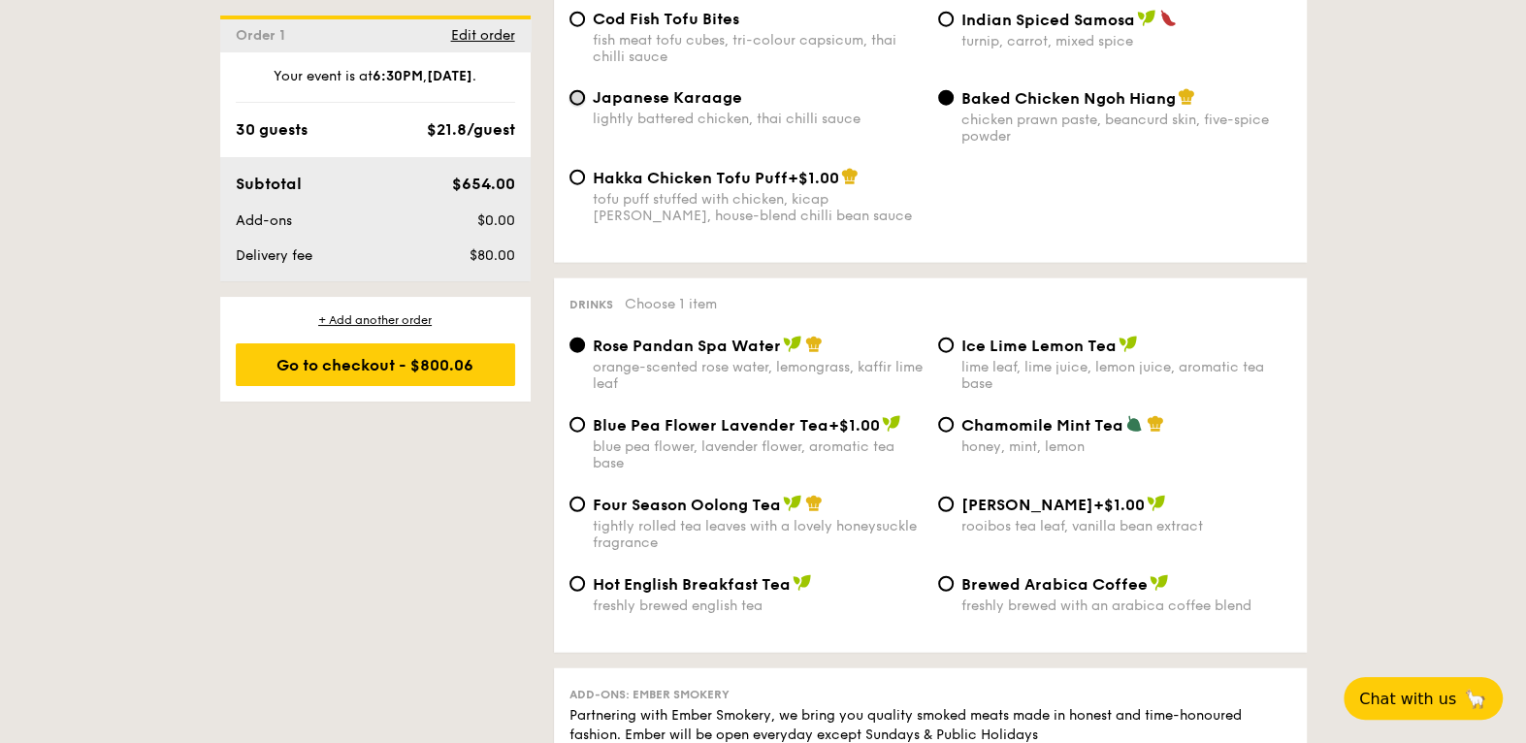
click at [570, 106] on input "Japanese Karaage lightly battered chicken, thai chilli sauce" at bounding box center [578, 98] width 16 height 16
radio input "true"
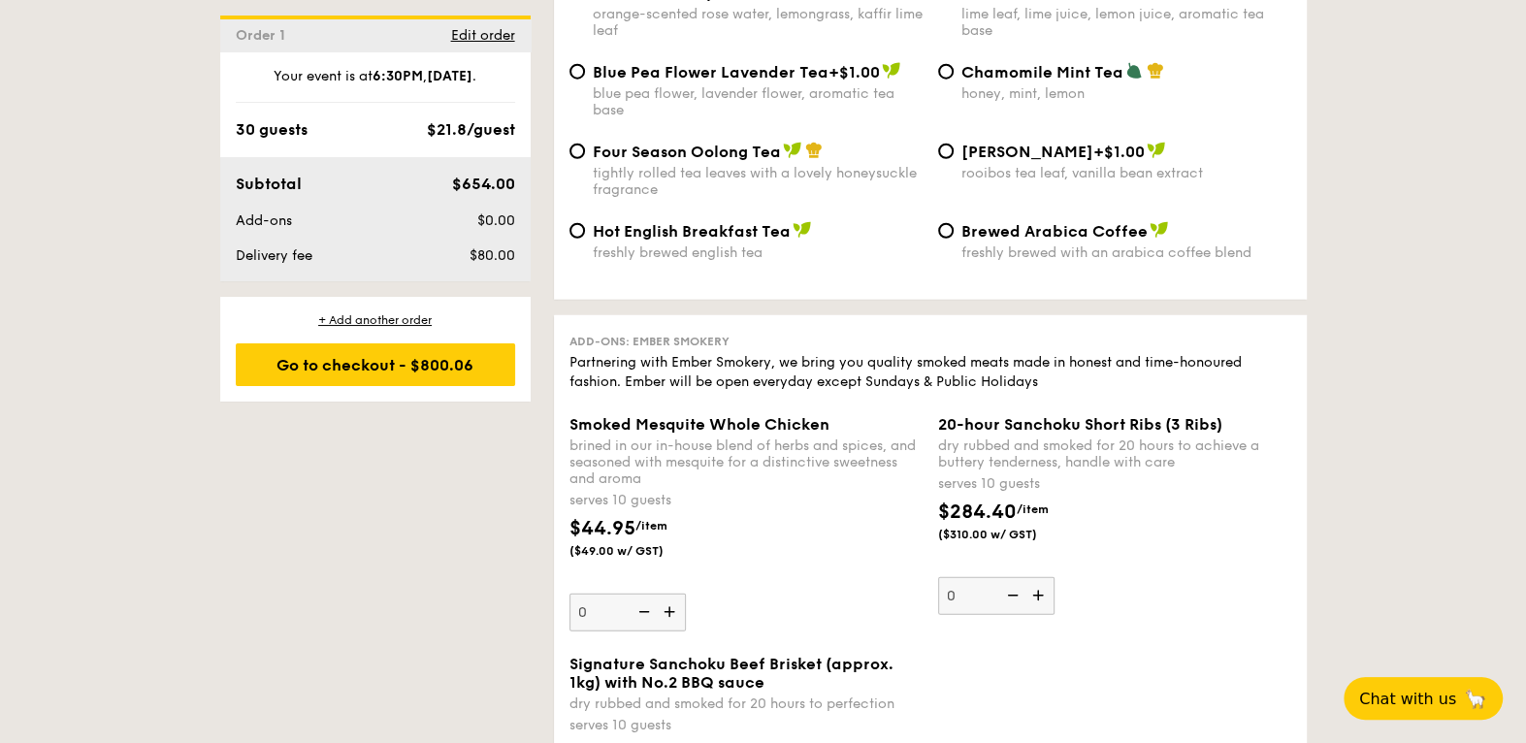
scroll to position [3917, 0]
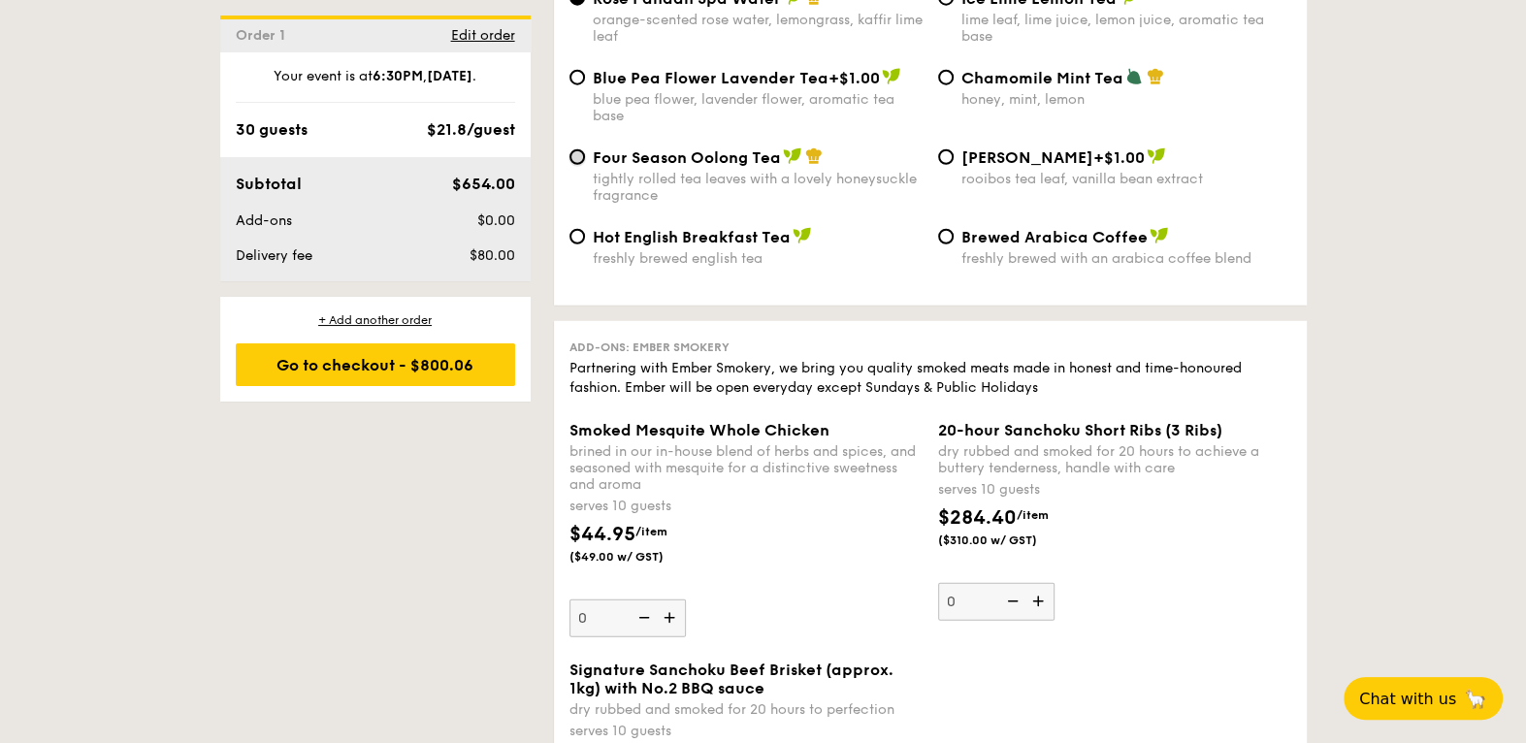
click at [570, 165] on input "Four Season Oolong Tea tightly rolled tea leaves with a lovely honeysuckle frag…" at bounding box center [578, 157] width 16 height 16
radio input "true"
drag, startPoint x: 1524, startPoint y: 512, endPoint x: 1523, endPoint y: 538, distance: 25.2
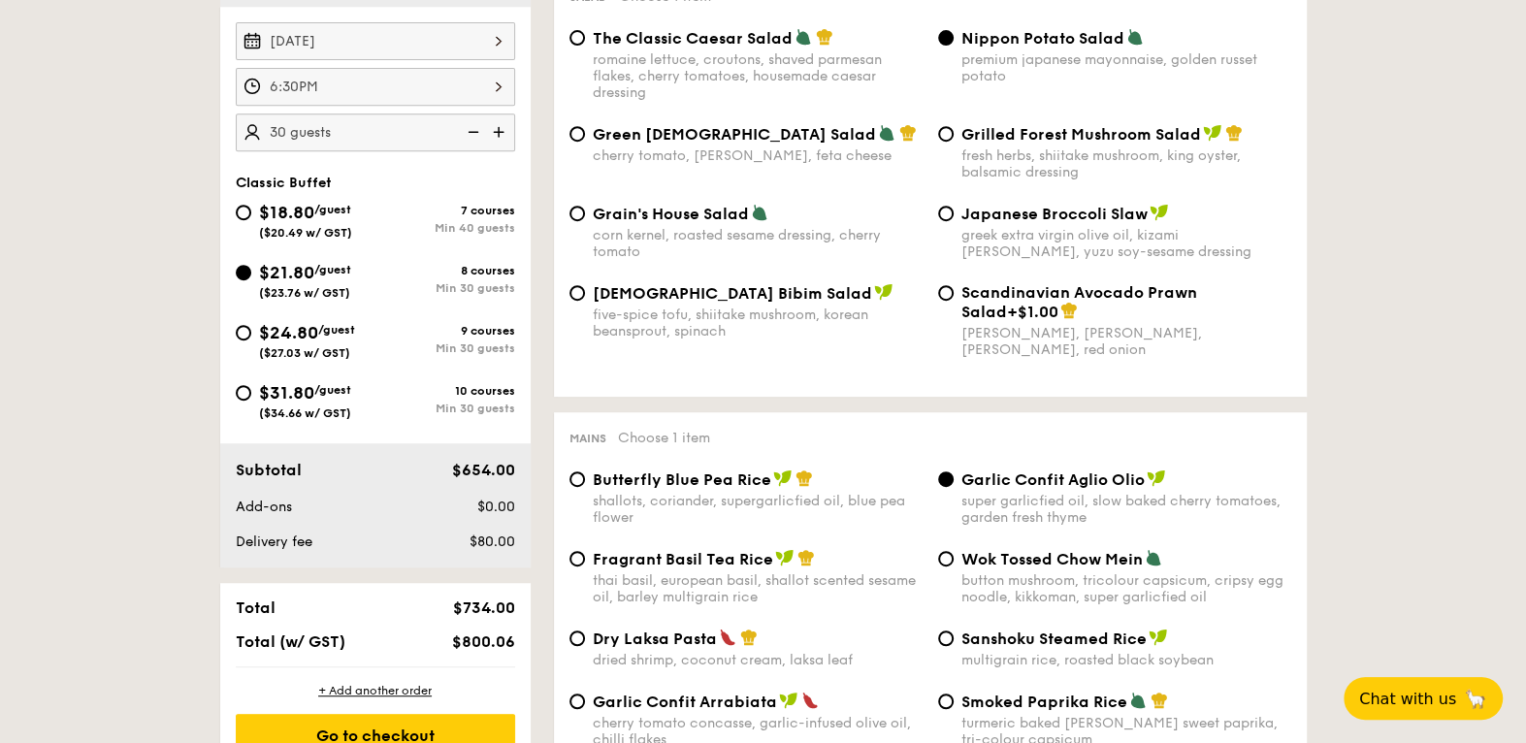
scroll to position [581, 0]
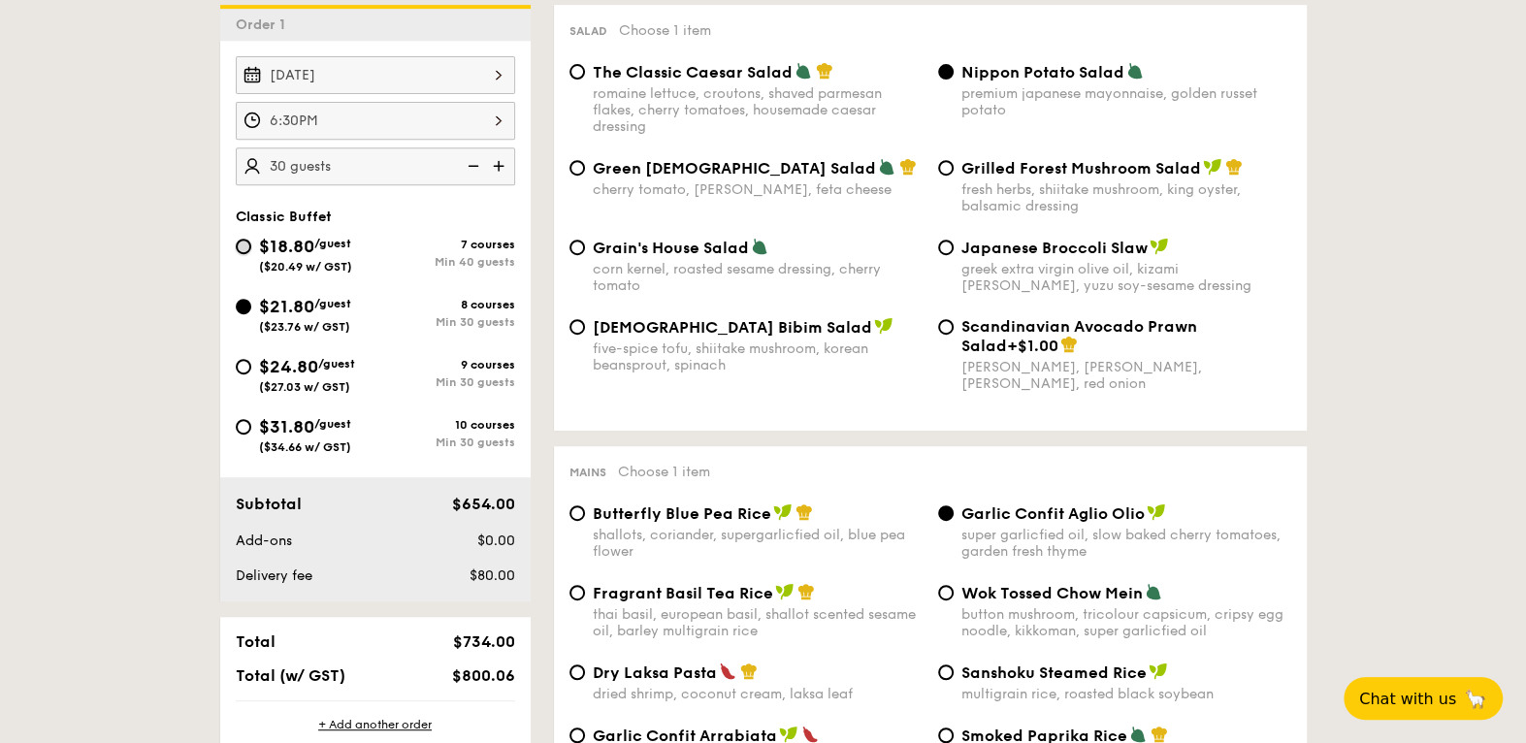
click at [236, 254] on input "$18.80 /guest ($20.49 w/ GST) 7 courses Min 40 guests" at bounding box center [244, 247] width 16 height 16
radio input "true"
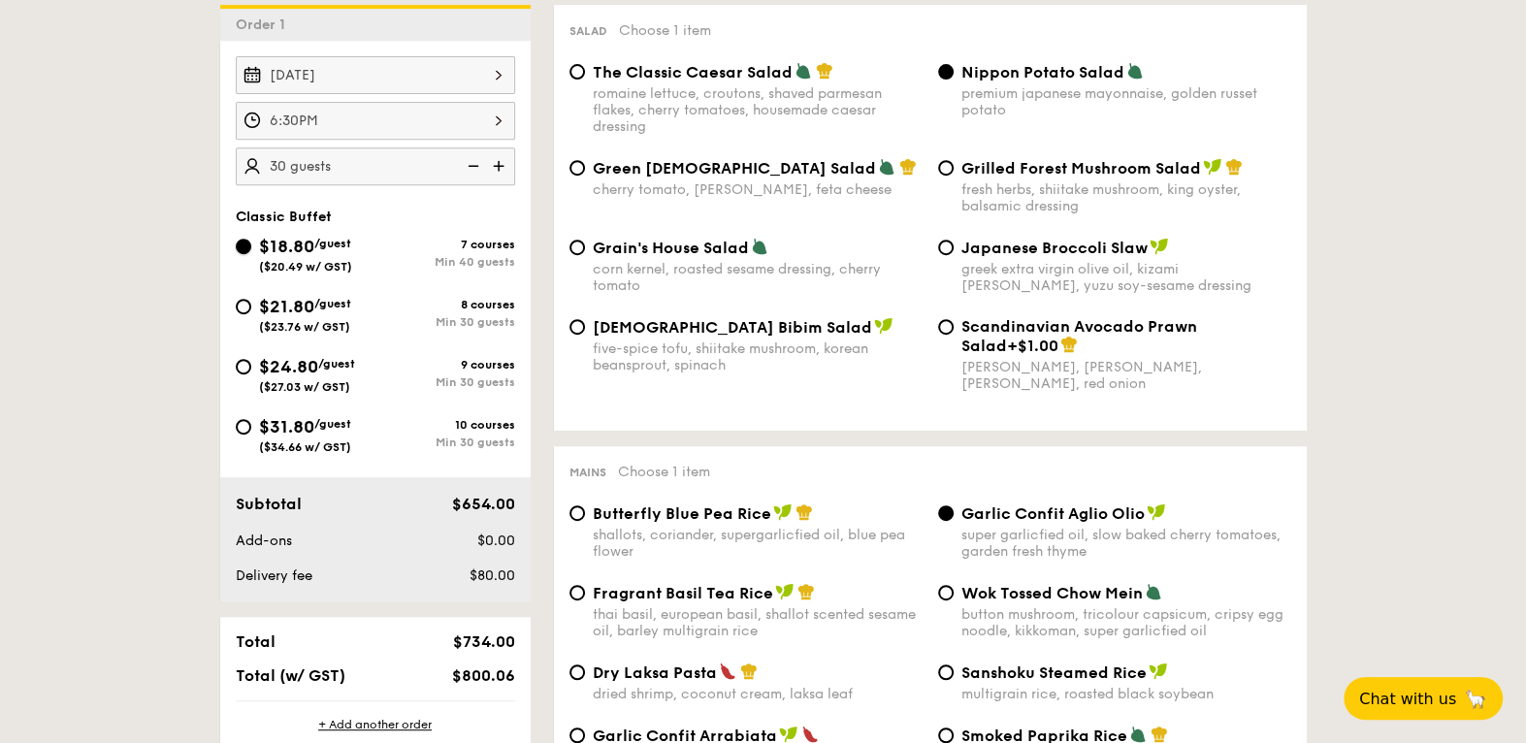
radio input "true"
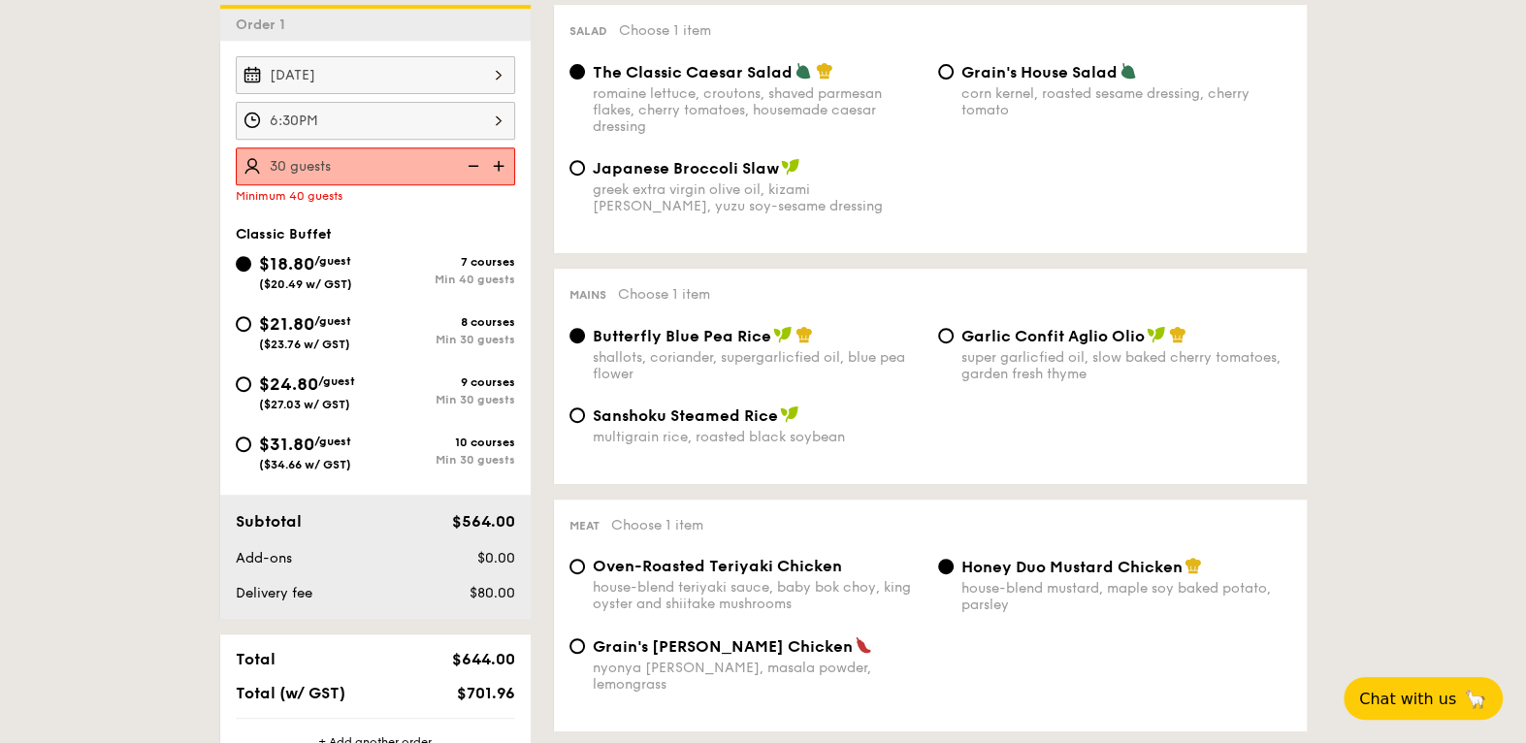
click at [486, 184] on img at bounding box center [500, 165] width 29 height 37
type input "40 guests"
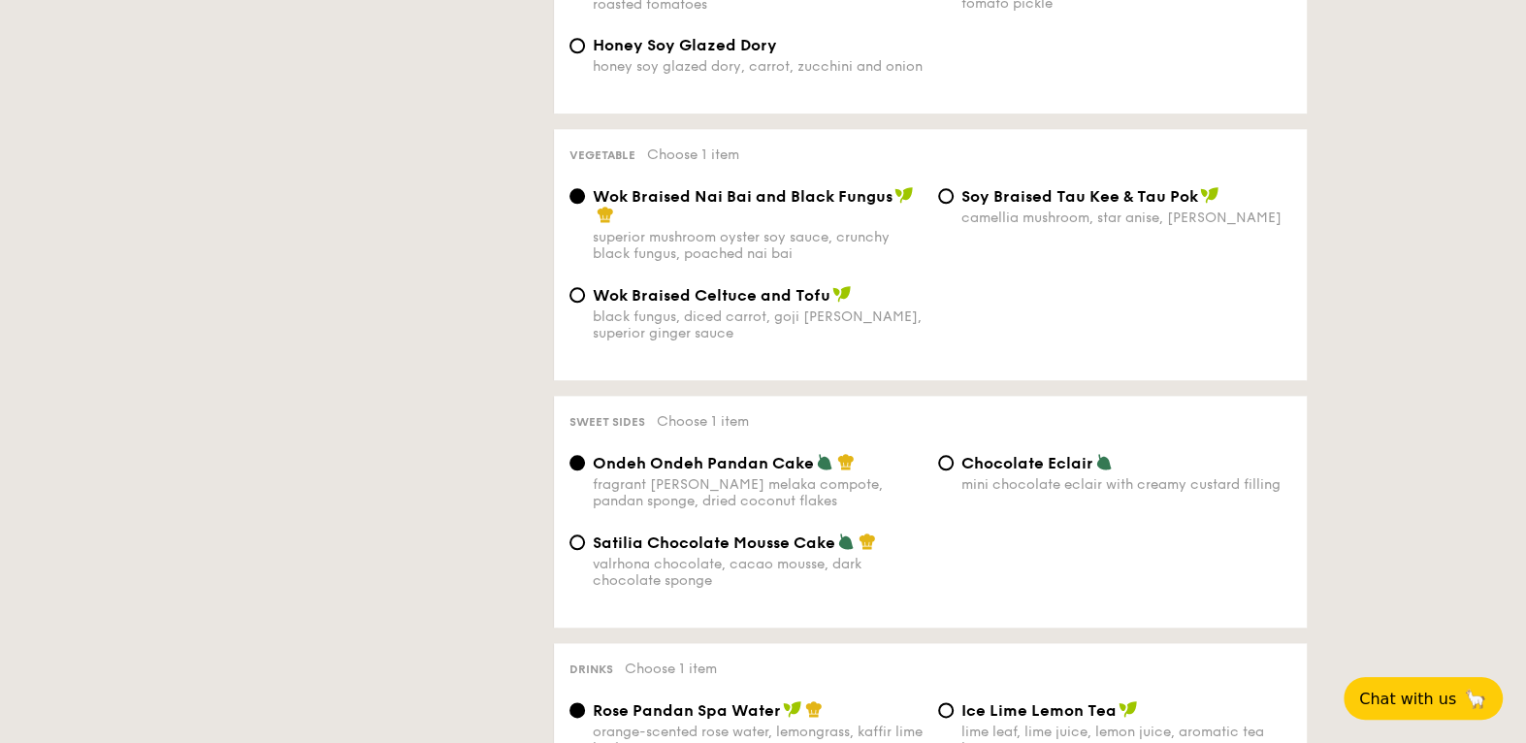
scroll to position [1425, 0]
